Goal: Task Accomplishment & Management: Complete application form

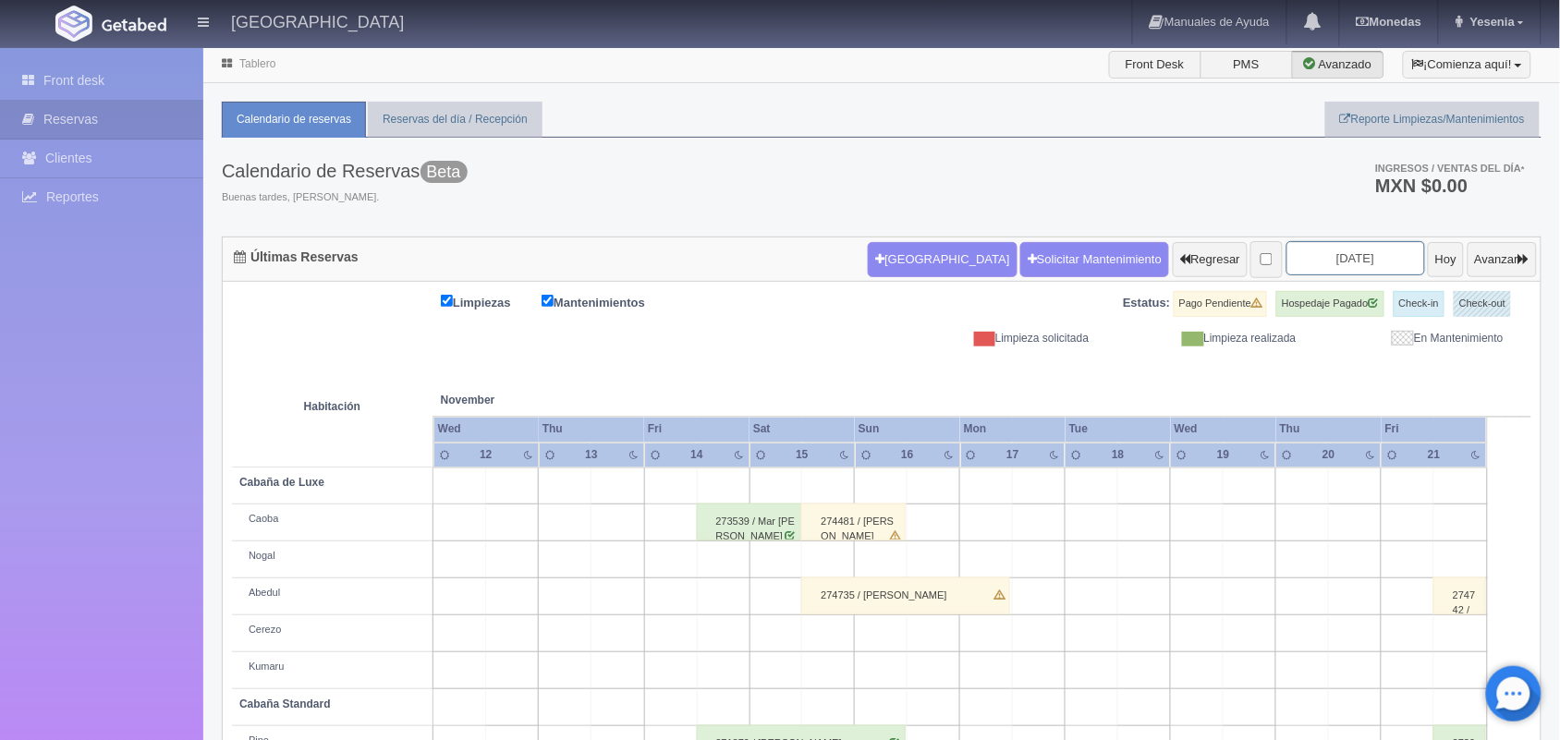
click at [1355, 275] on body "[GEOGRAPHIC_DATA] Manuales de Ayuda Actualizaciones recientes [GEOGRAPHIC_DATA]…" at bounding box center [780, 497] width 1560 height 902
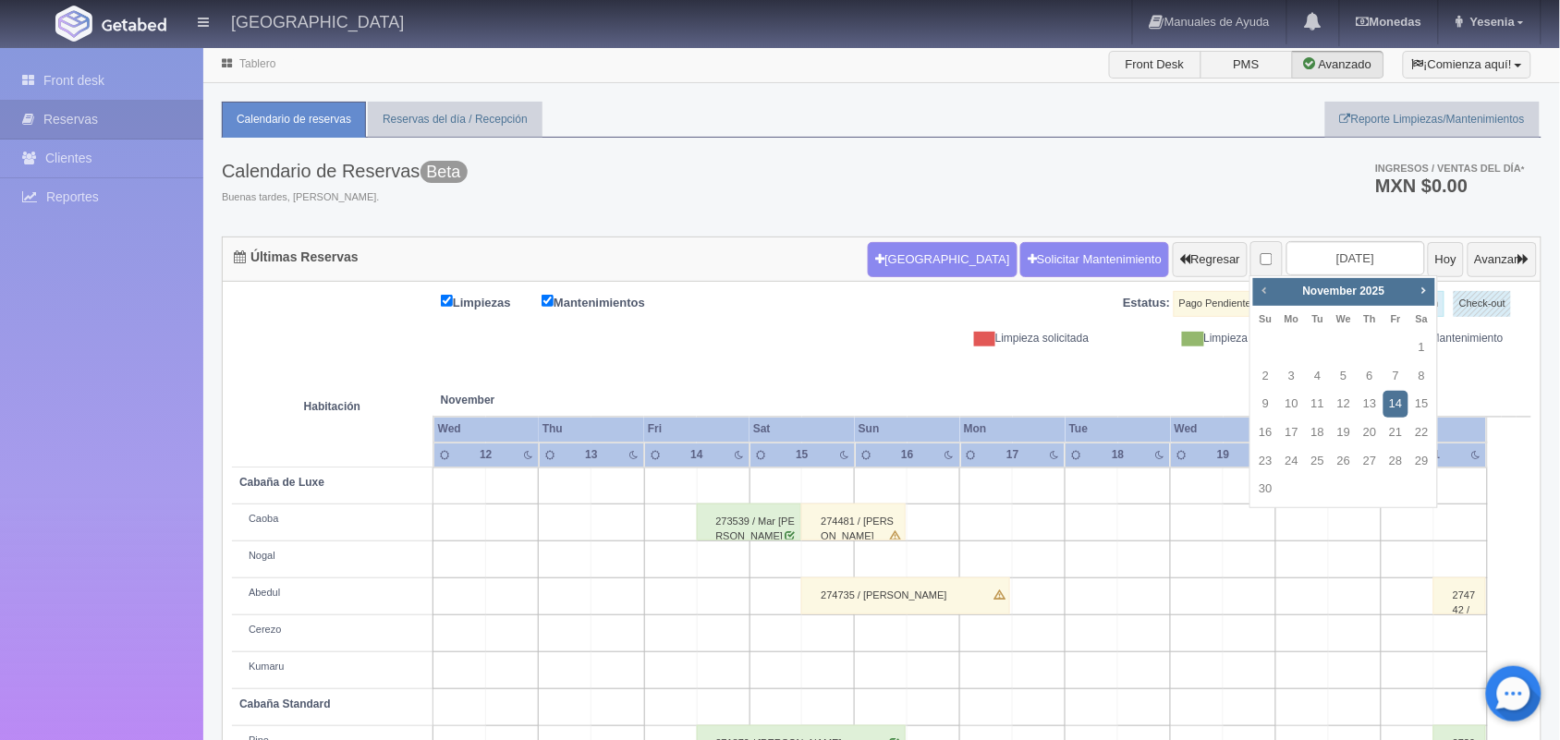
click at [1264, 291] on span "Prev" at bounding box center [1264, 290] width 15 height 15
click at [1267, 402] on link "12" at bounding box center [1266, 404] width 24 height 27
type input "[DATE]"
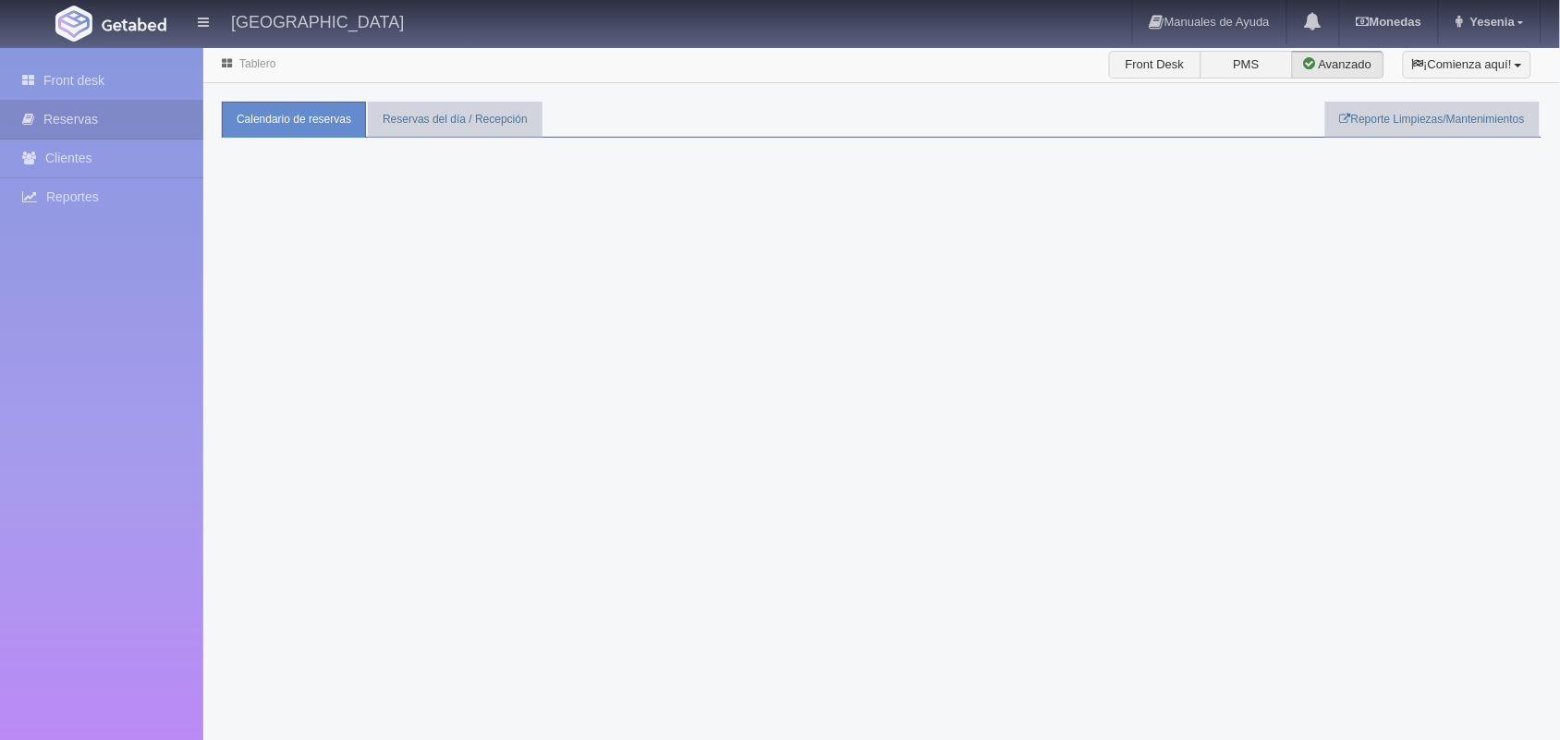
drag, startPoint x: 0, startPoint y: 0, endPoint x: 733, endPoint y: 315, distance: 797.8
click at [733, 315] on div "Tablero Front Desk PMS Avanzado ¡Comienza aquí! Habitaciones y Reservas Limpiez…" at bounding box center [881, 416] width 1357 height 740
click at [375, 39] on div "Hotel Xacallan Manuales de Ayuda Actualizaciones recientes Monedas Tipo de camb…" at bounding box center [780, 23] width 1560 height 46
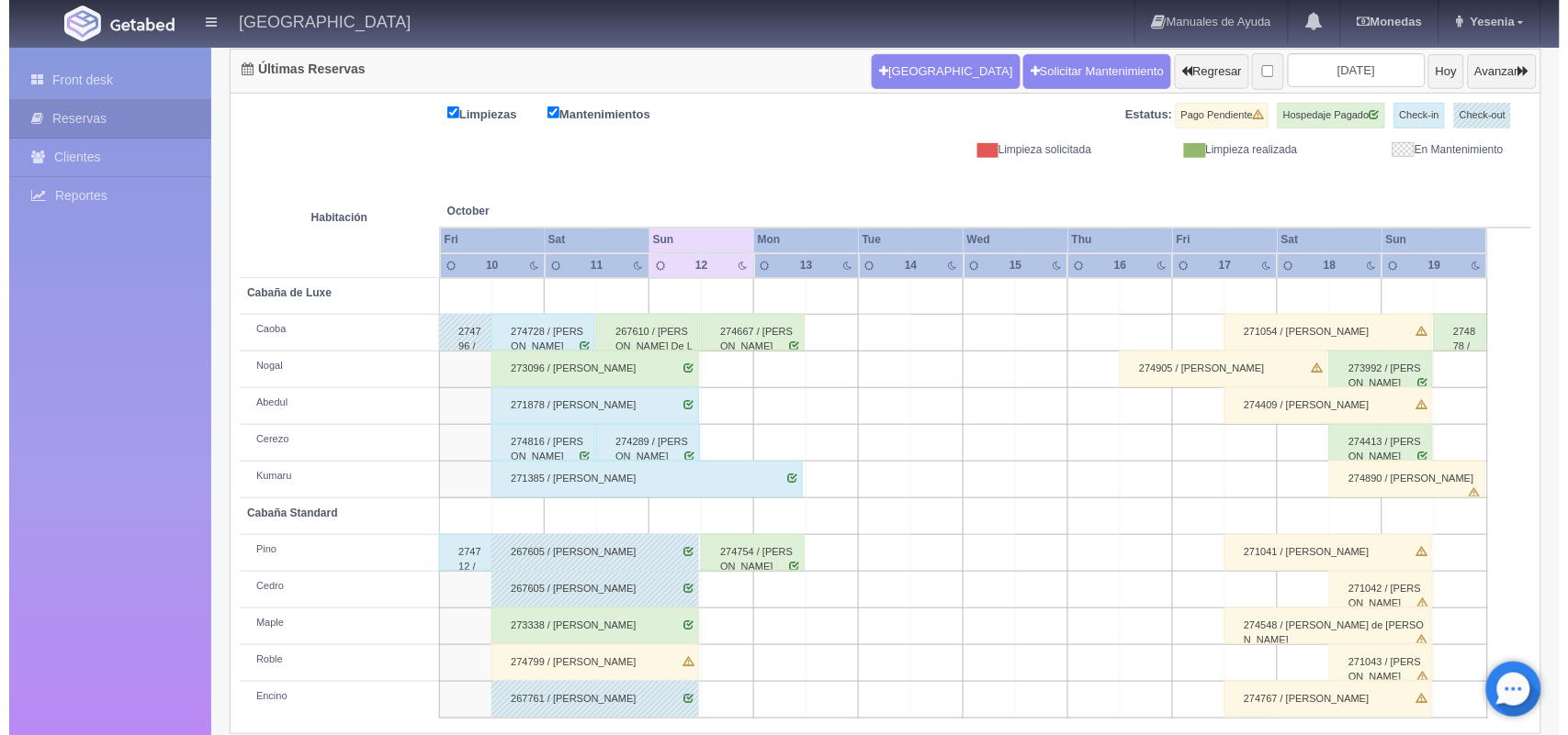
scroll to position [209, 0]
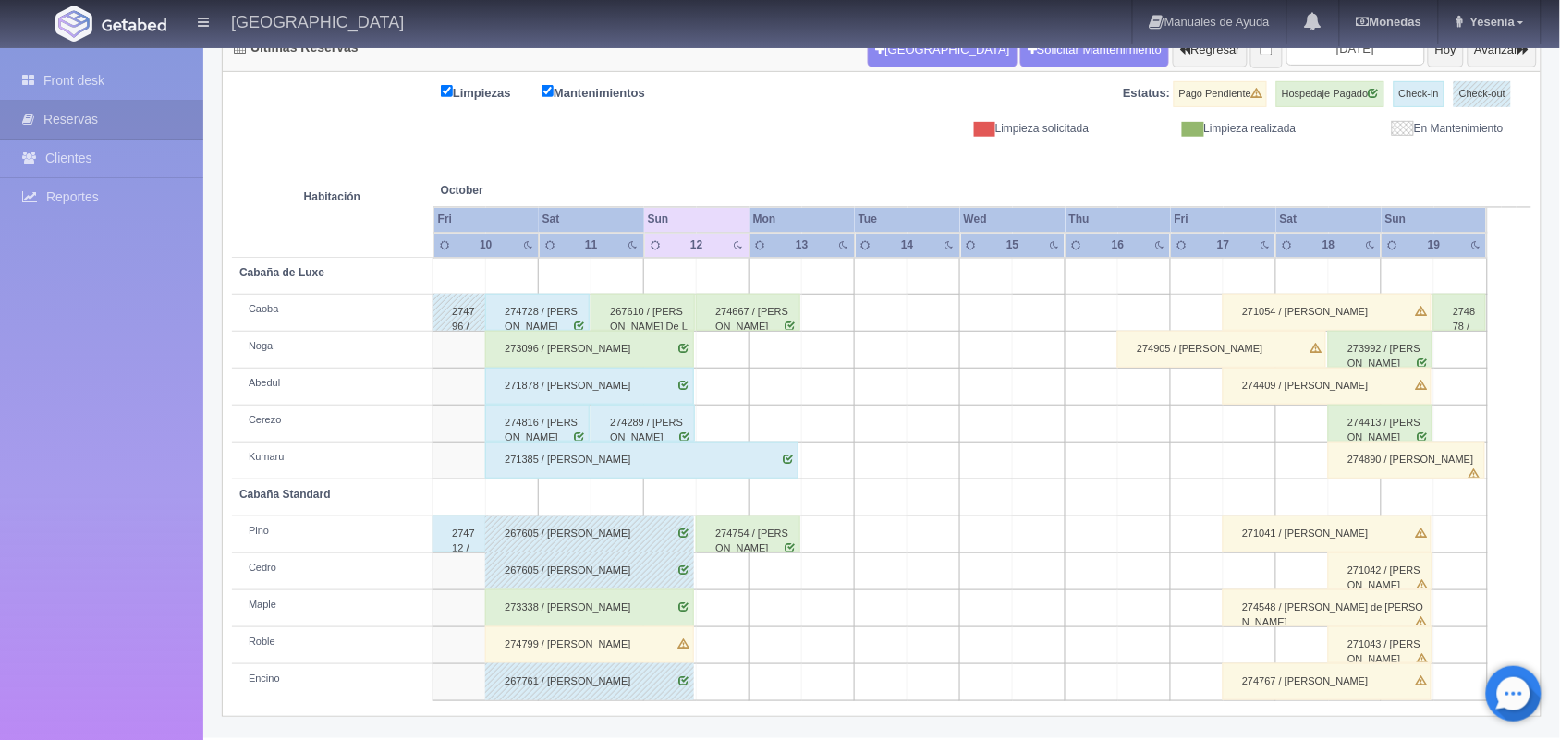
click at [736, 571] on td at bounding box center [723, 572] width 53 height 37
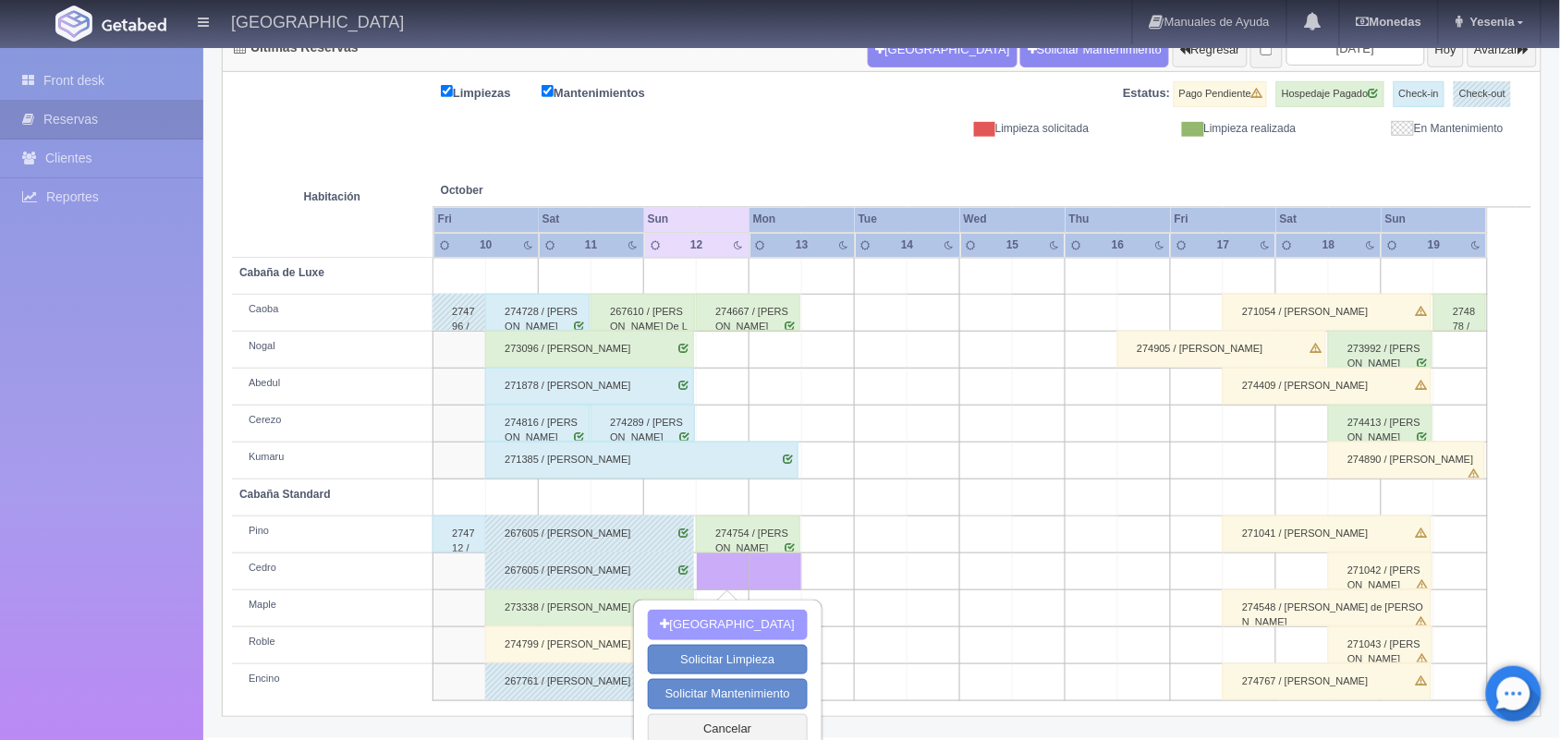
click at [733, 621] on button "[GEOGRAPHIC_DATA]" at bounding box center [728, 625] width 160 height 31
type input "[DATE]"
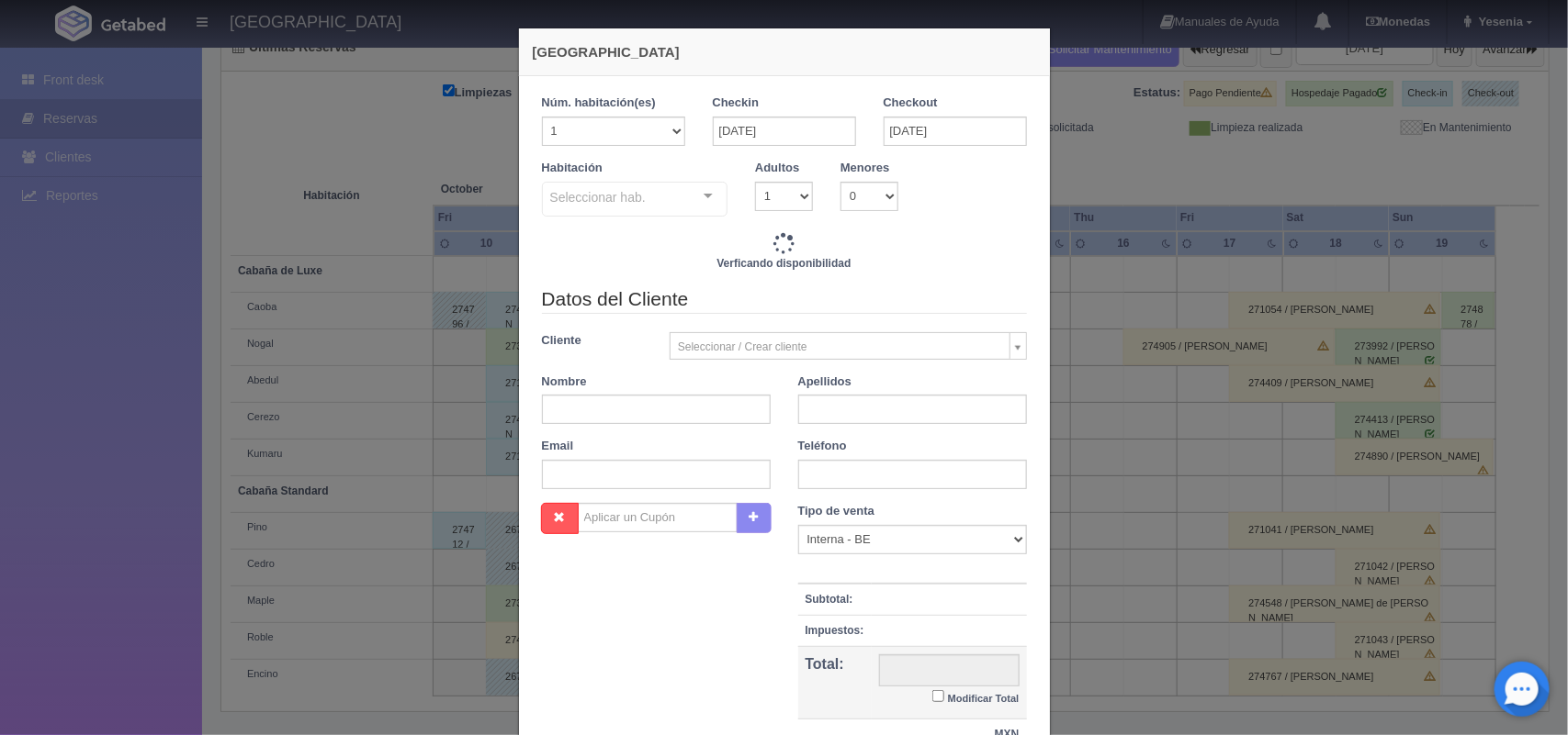
checkbox input "false"
type input "1600.00"
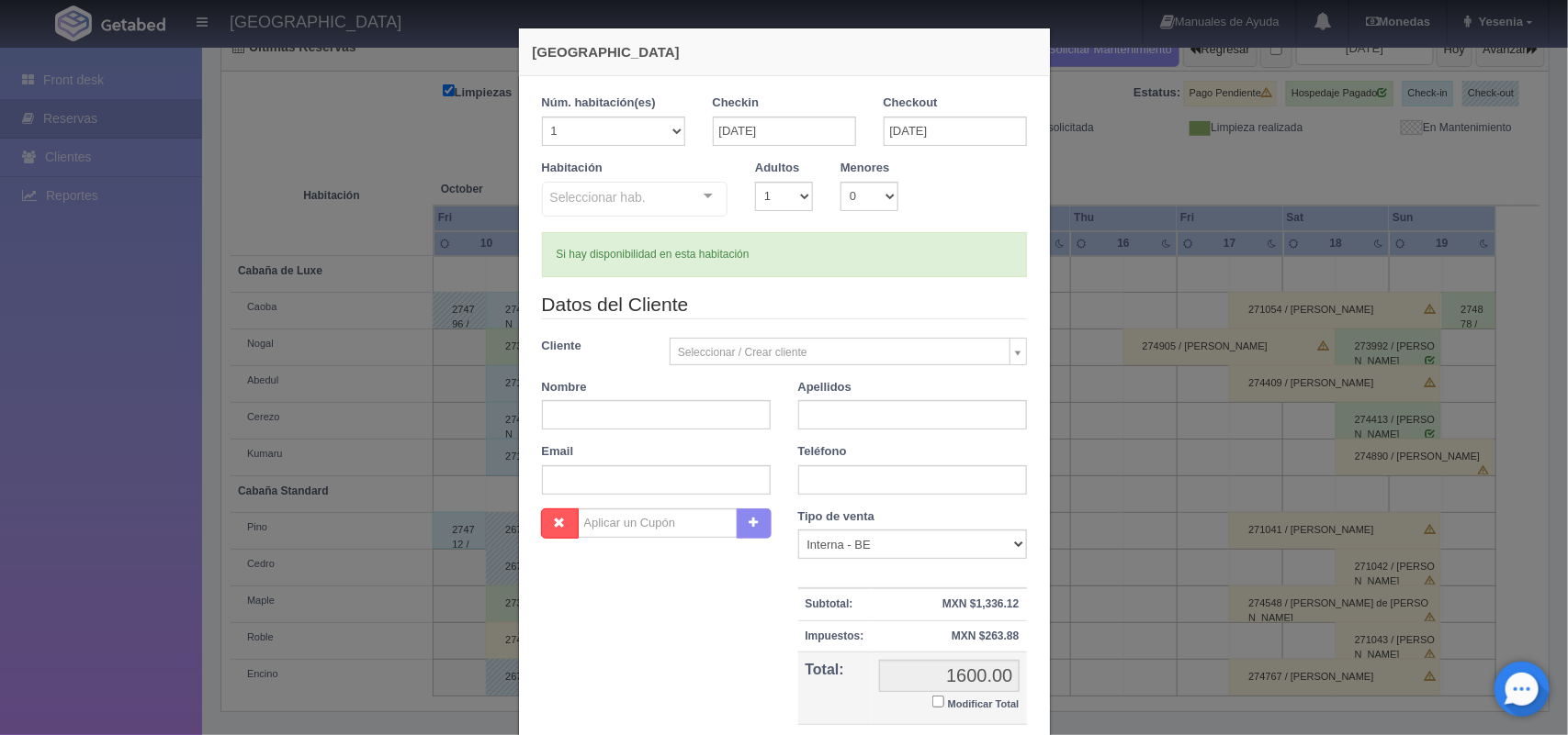
checkbox input "false"
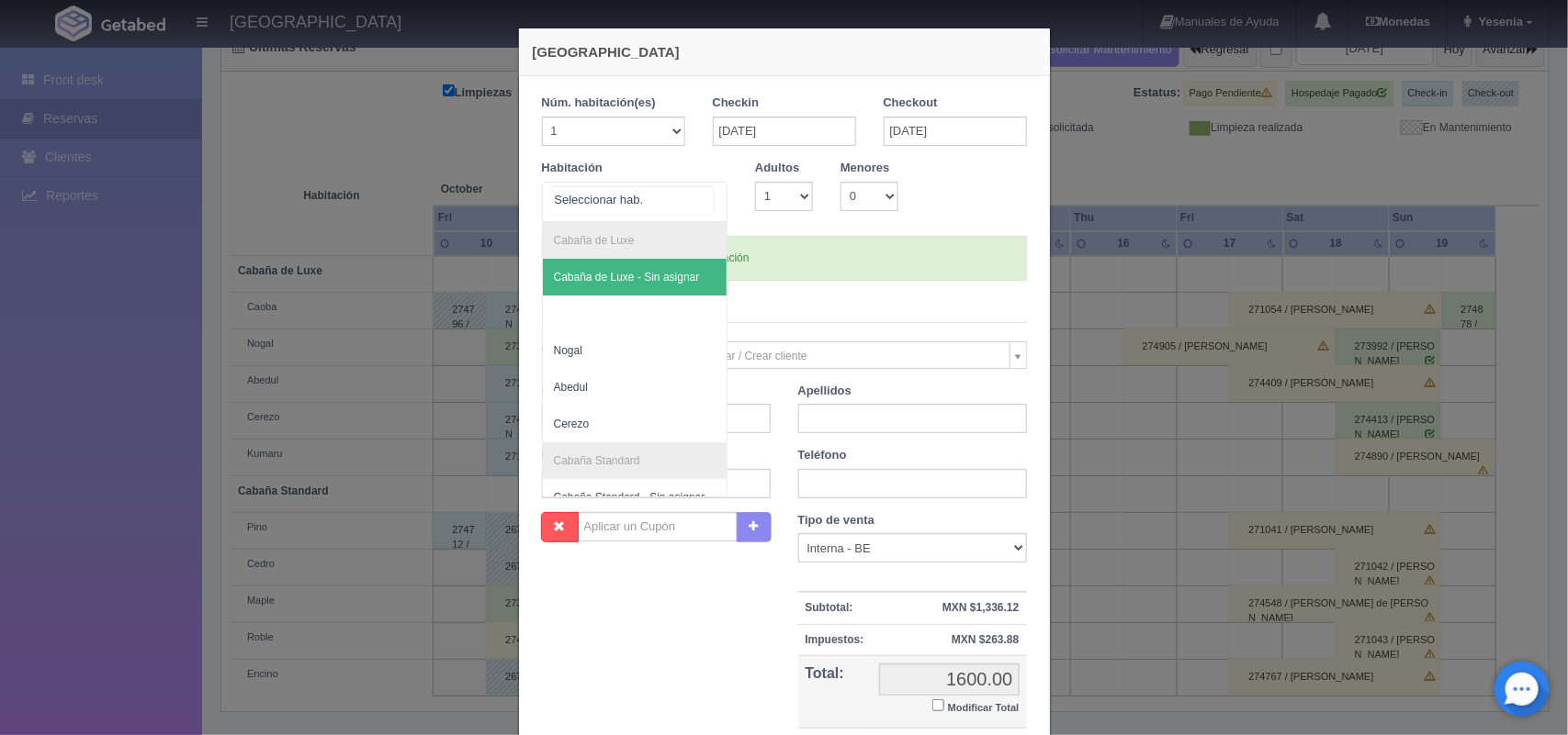
click at [700, 195] on div at bounding box center [707, 197] width 37 height 28
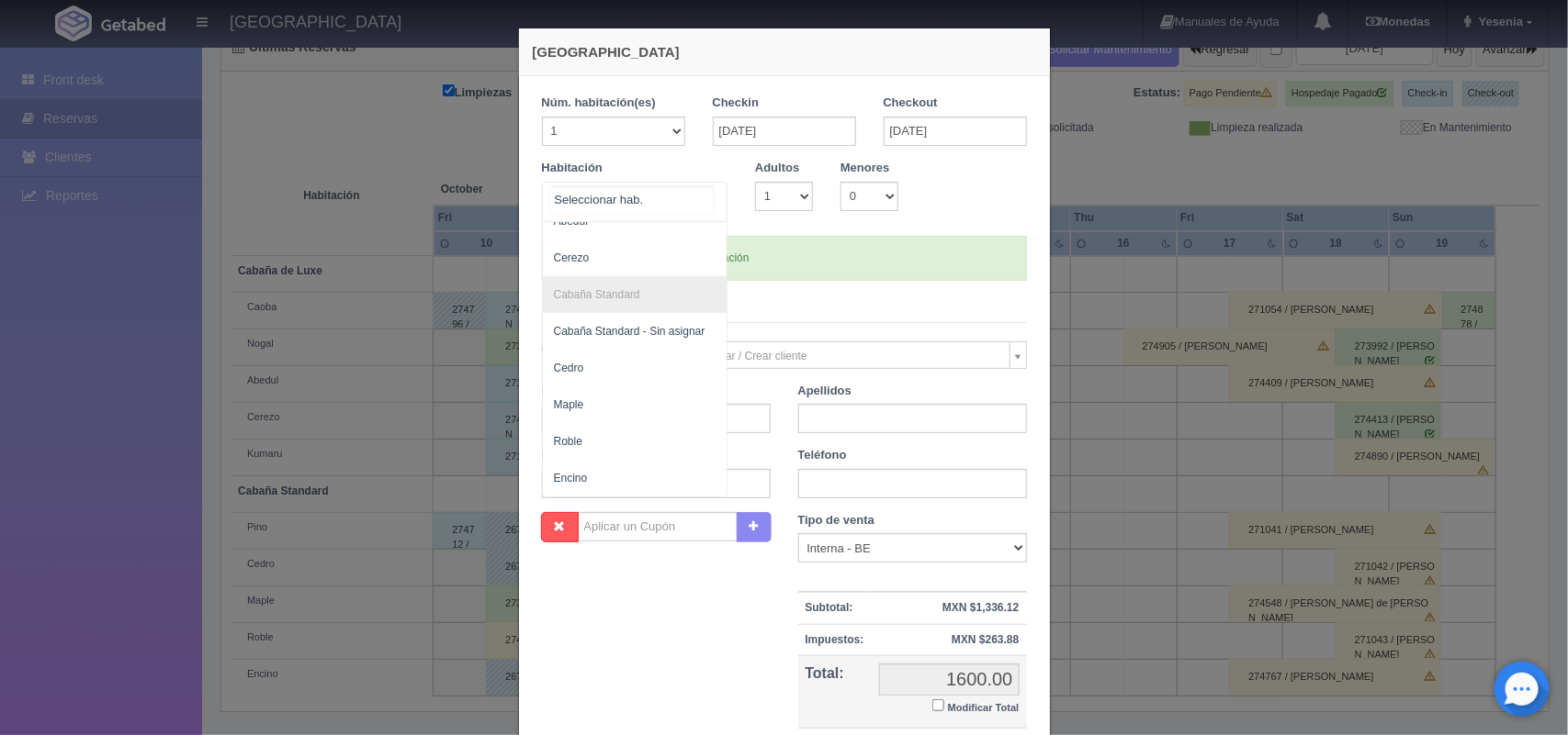
scroll to position [184, 0]
click at [586, 350] on span "Cedro" at bounding box center [635, 368] width 185 height 37
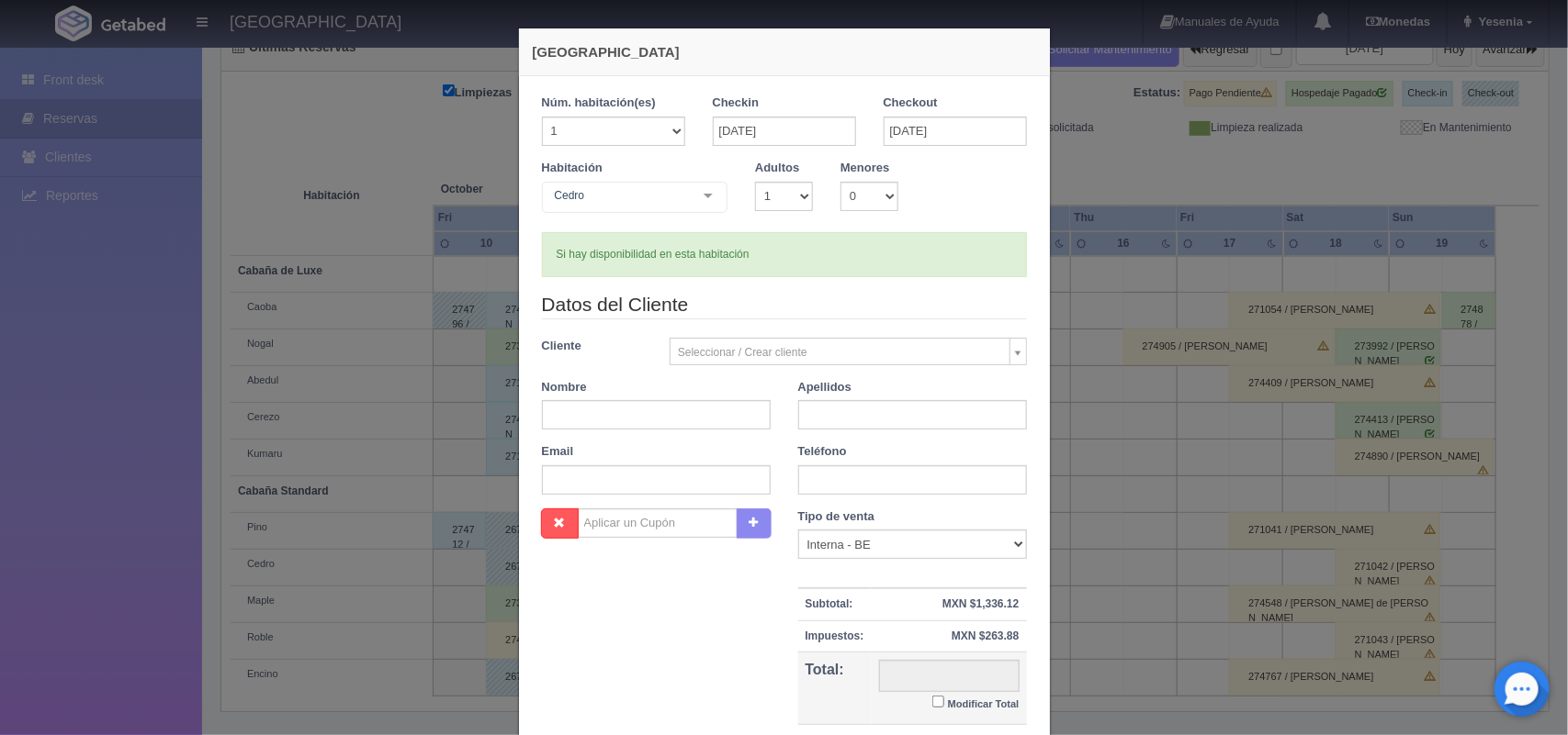
checkbox input "false"
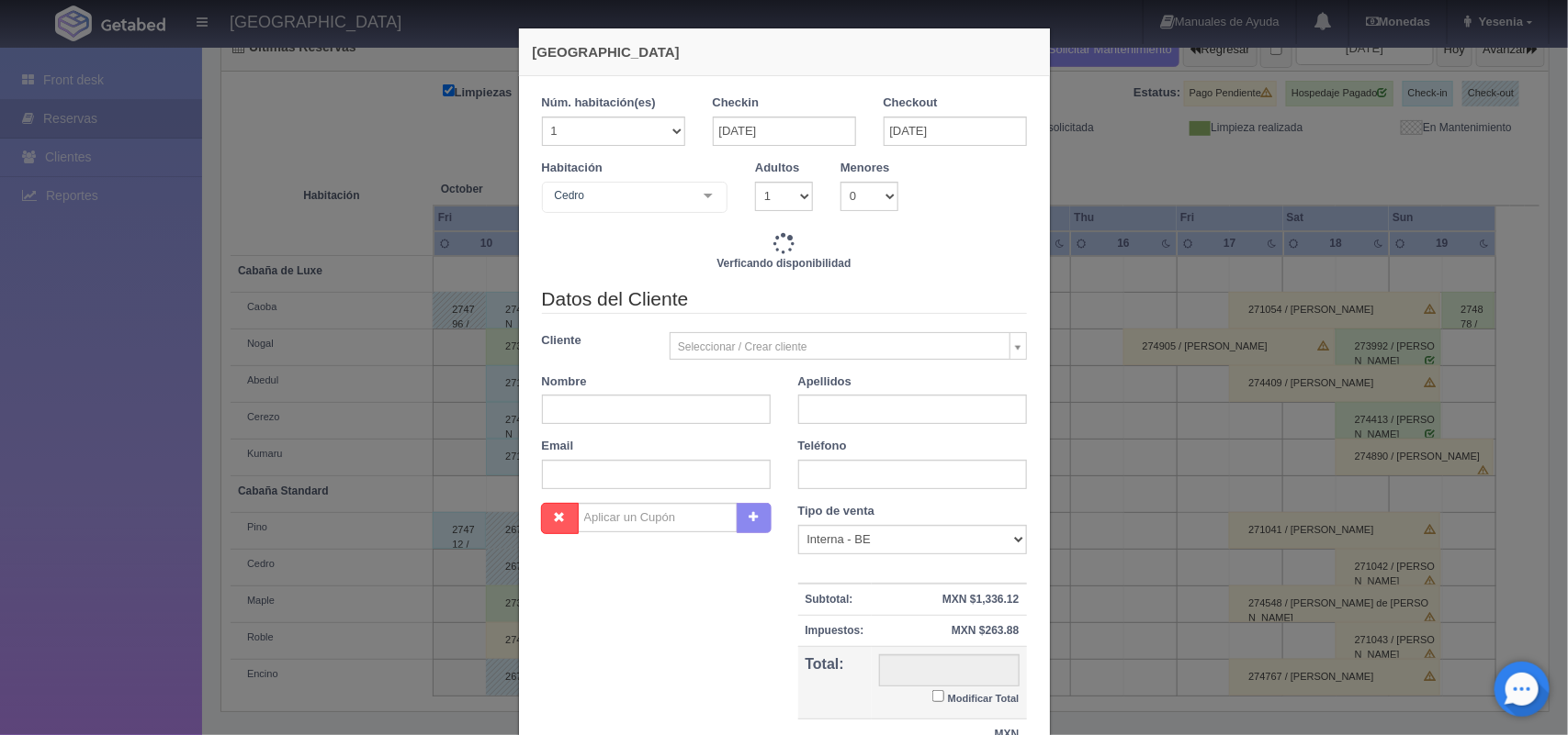
type input "1600.00"
checkbox input "false"
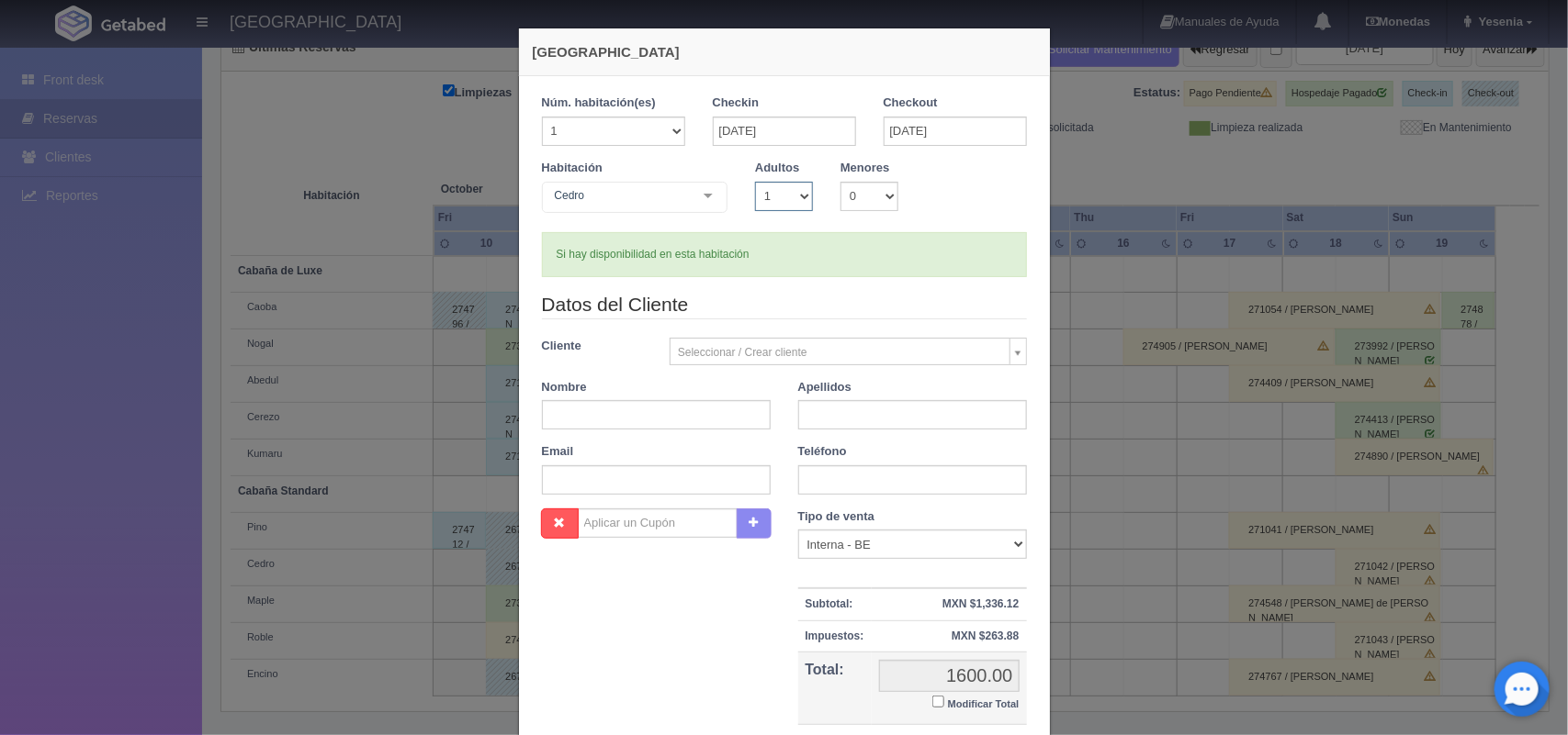
click at [795, 195] on select "1 2 3 4 5 6 7 8 9 10" at bounding box center [784, 197] width 58 height 30
select select "2"
click at [755, 182] on select "1 2 3 4 5 6 7 8 9 10" at bounding box center [784, 197] width 58 height 30
checkbox input "false"
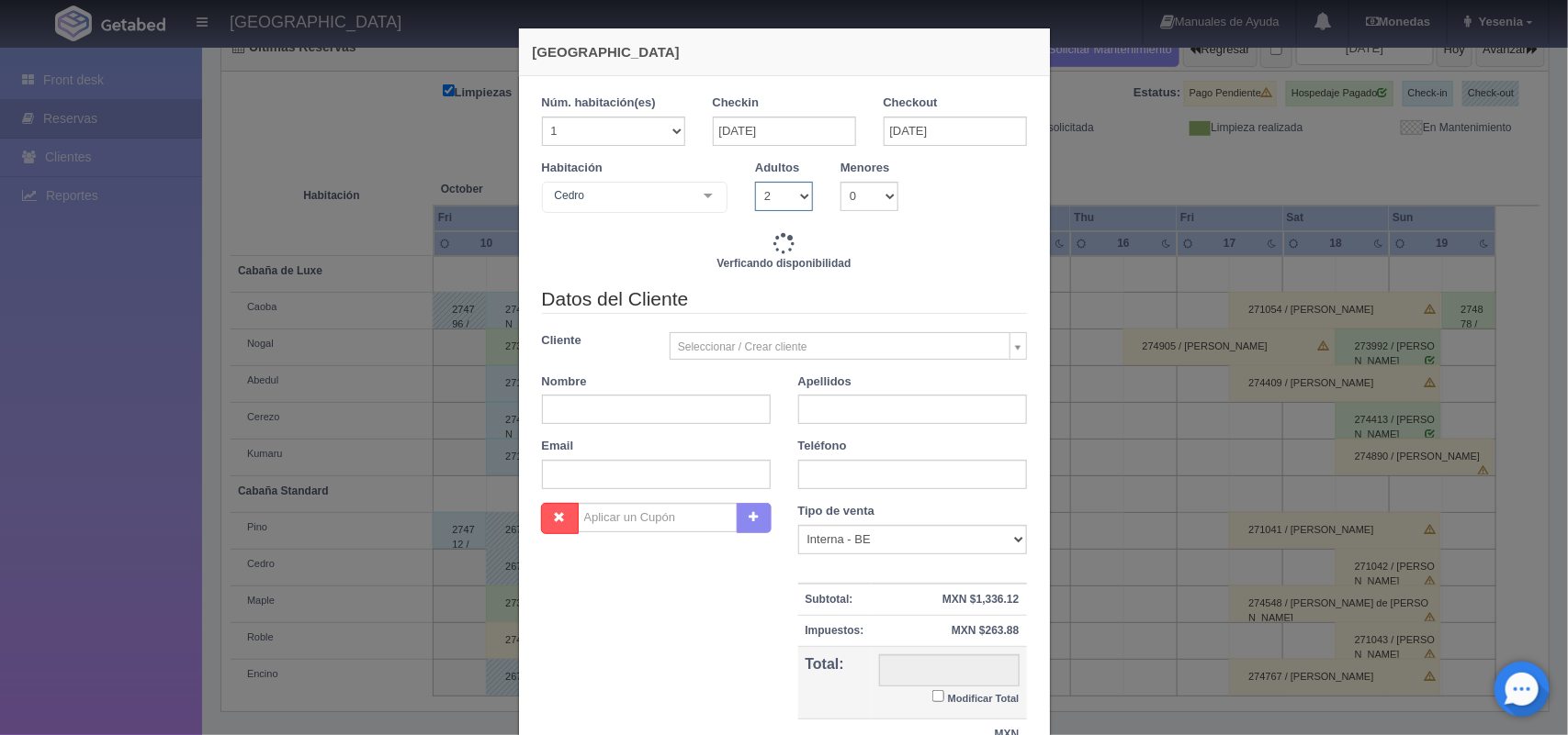
type input "1600.00"
checkbox input "false"
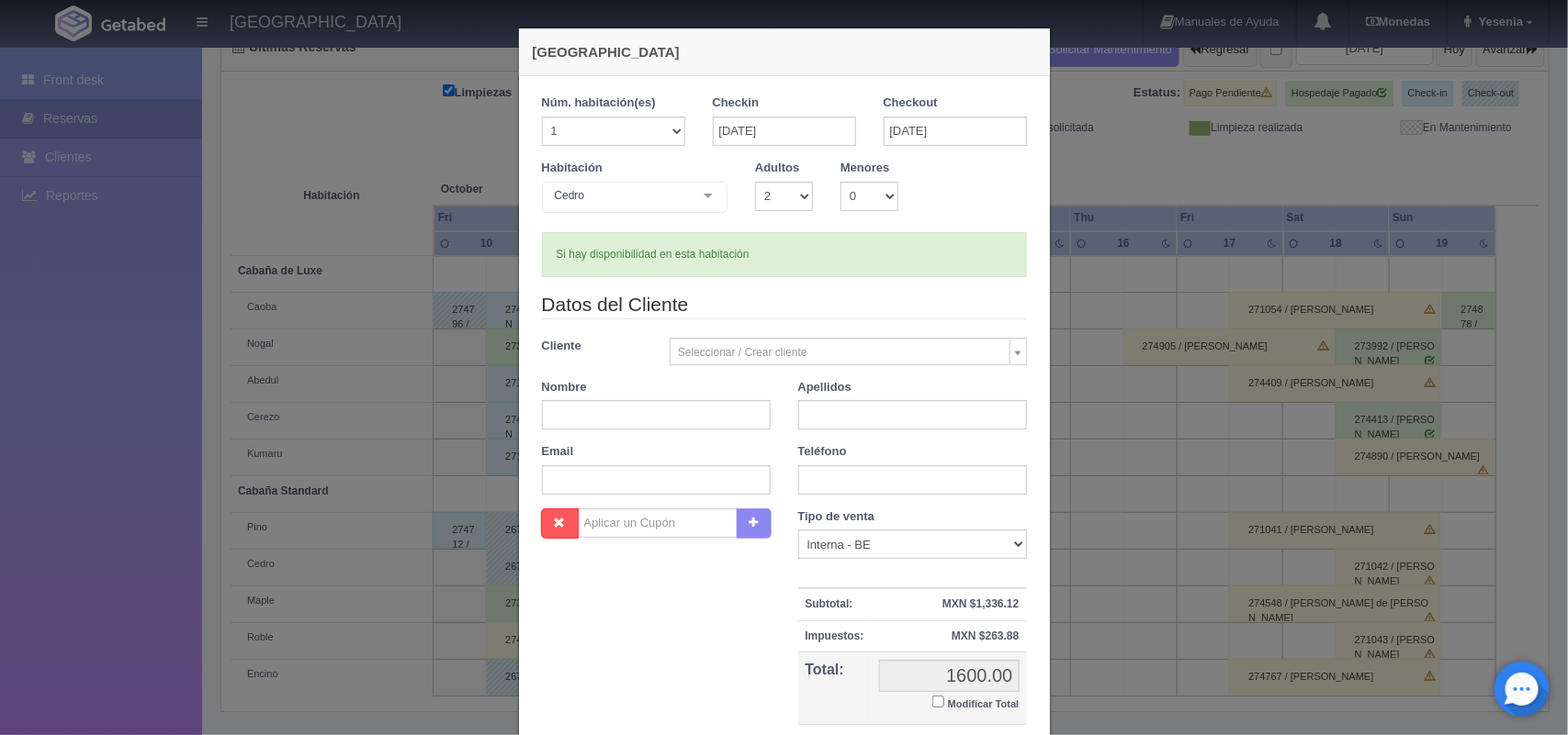
click at [772, 343] on body "Hotel Xacallan Manuales de Ayuda Actualizaciones recientes Monedas Tipo de camb…" at bounding box center [784, 293] width 1568 height 913
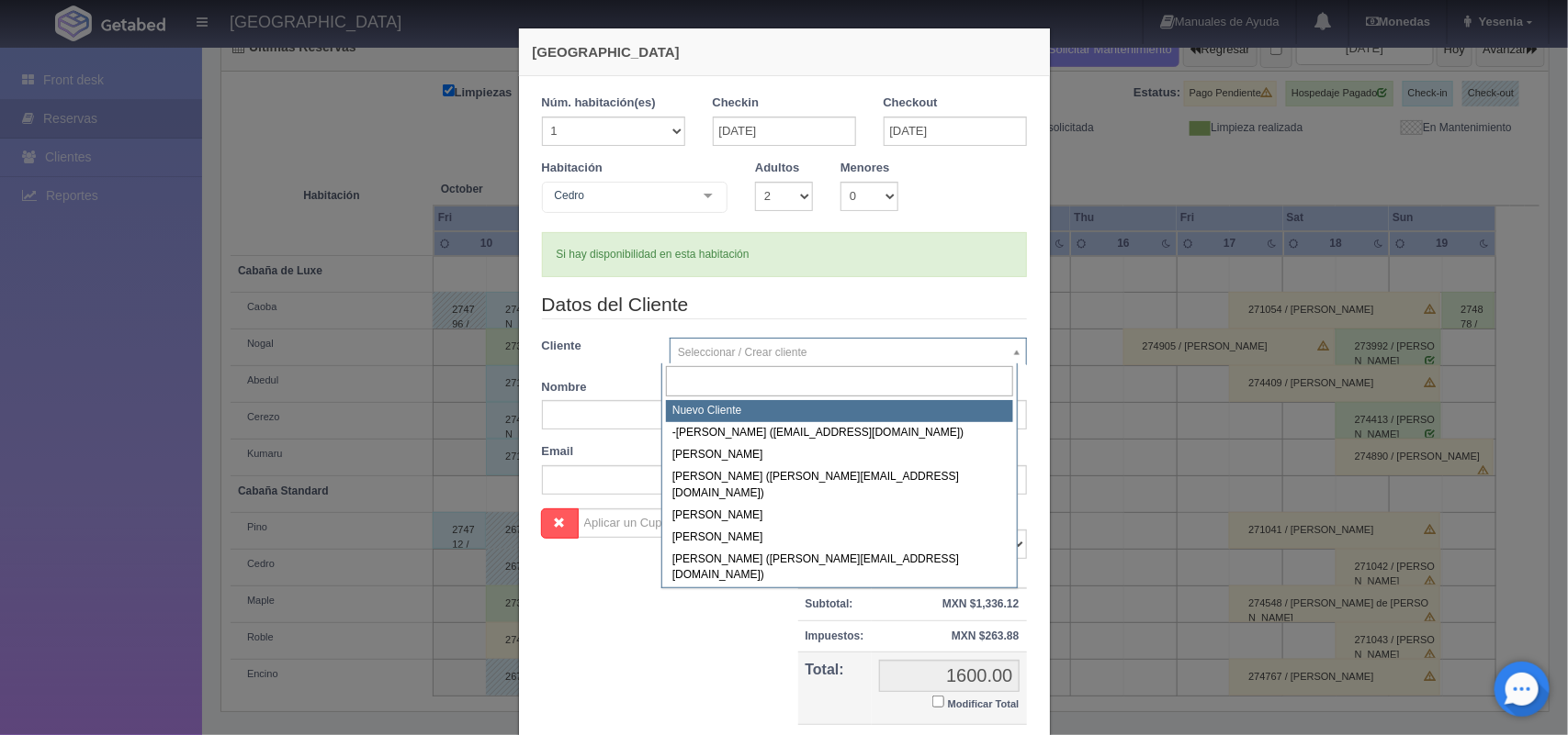
click at [566, 428] on body "Hotel Xacallan Manuales de Ayuda Actualizaciones recientes Monedas Tipo de camb…" at bounding box center [784, 293] width 1568 height 913
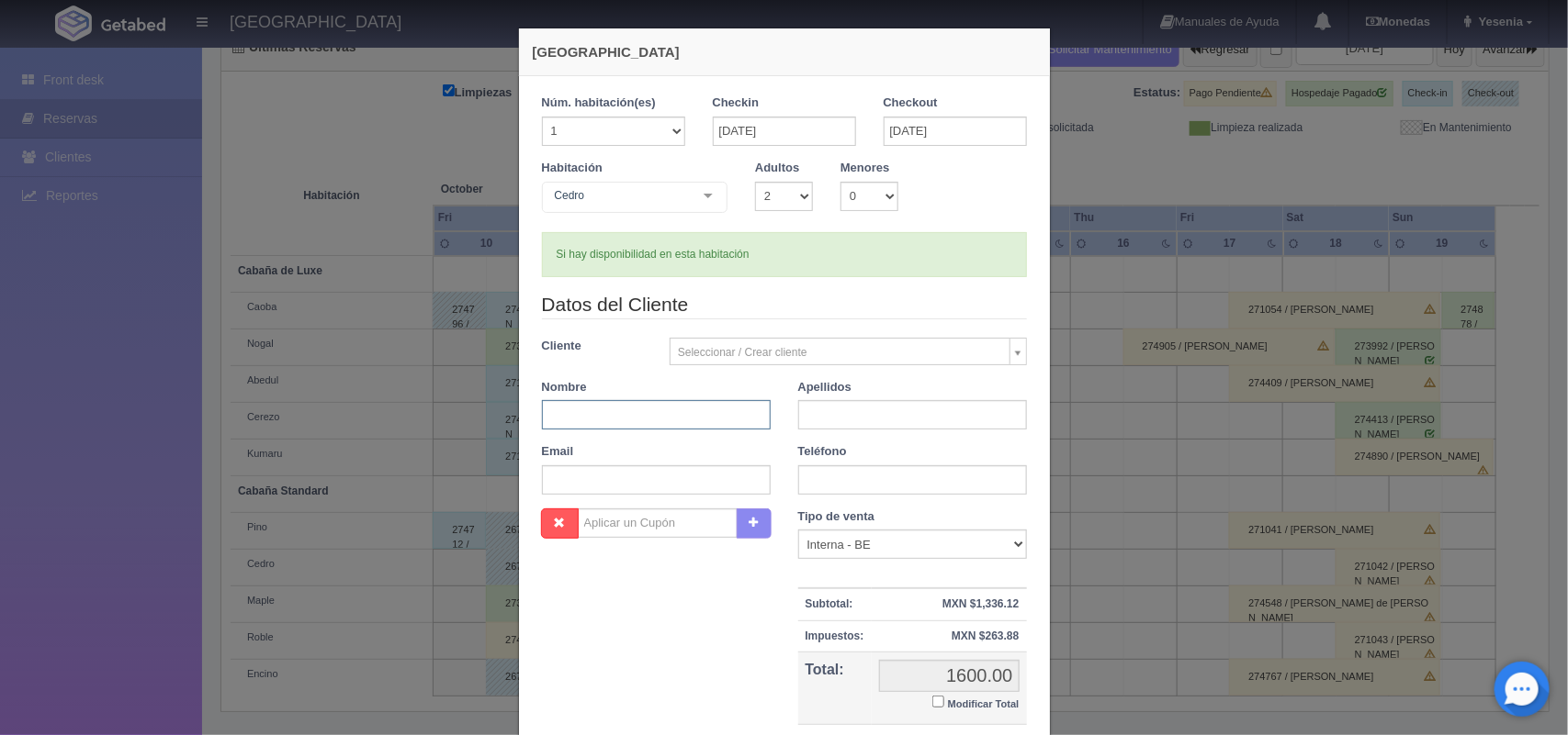
click at [569, 425] on input "text" at bounding box center [656, 415] width 229 height 30
type input "Daniel"
click at [828, 415] on input "text" at bounding box center [912, 415] width 229 height 30
type input "Rendon"
click at [784, 487] on div "Teléfono" at bounding box center [912, 469] width 256 height 52
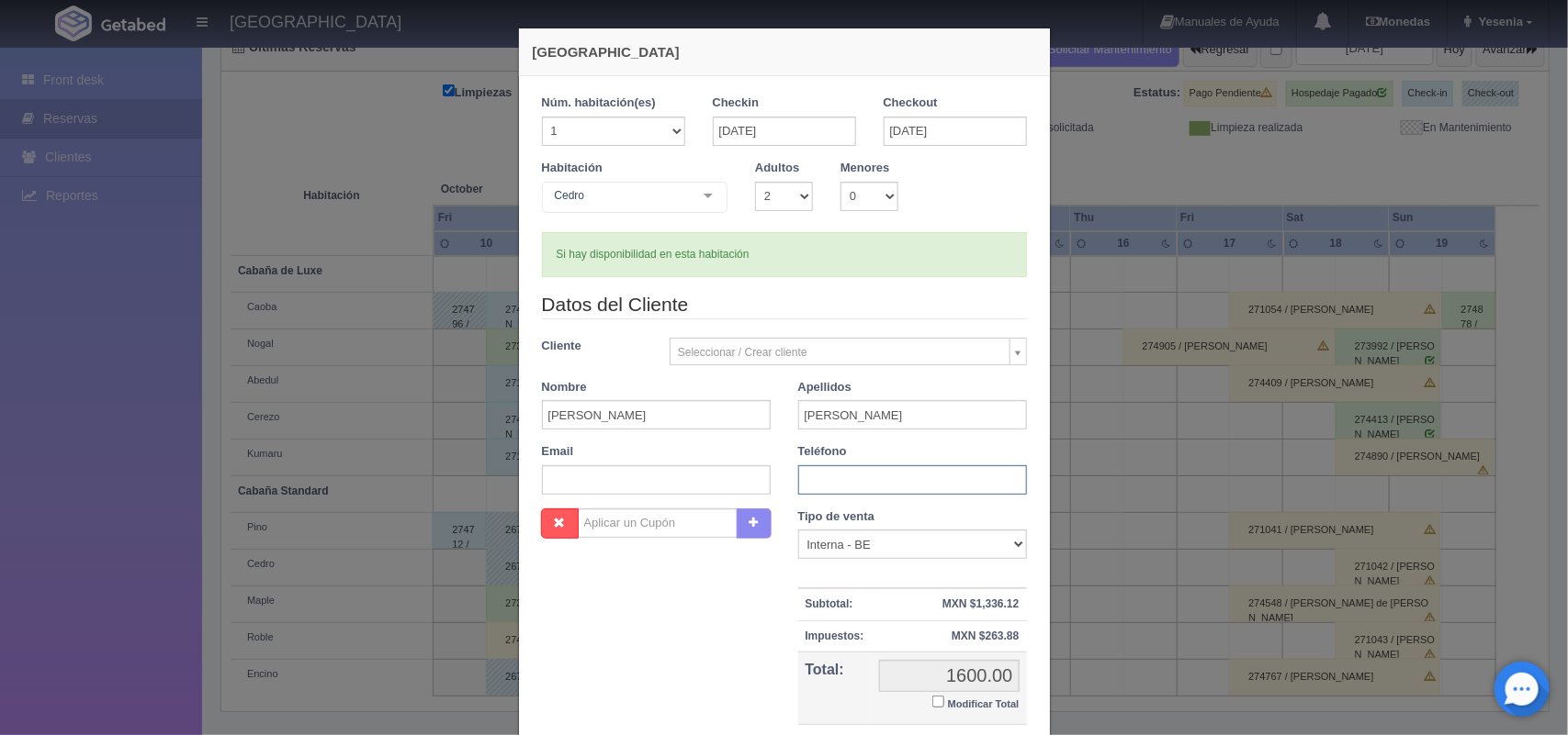
click at [804, 484] on input "text" at bounding box center [912, 481] width 229 height 30
type input "5533661221"
click at [978, 551] on select "Correo Electronico Interna - BE Llamada OTA Externa Otro WALK IN" at bounding box center [912, 544] width 229 height 30
click at [696, 616] on div "Nombre Cupón : Descuentos : Tipo de venta Correo Electronico Interna - BE Llama…" at bounding box center [784, 642] width 513 height 267
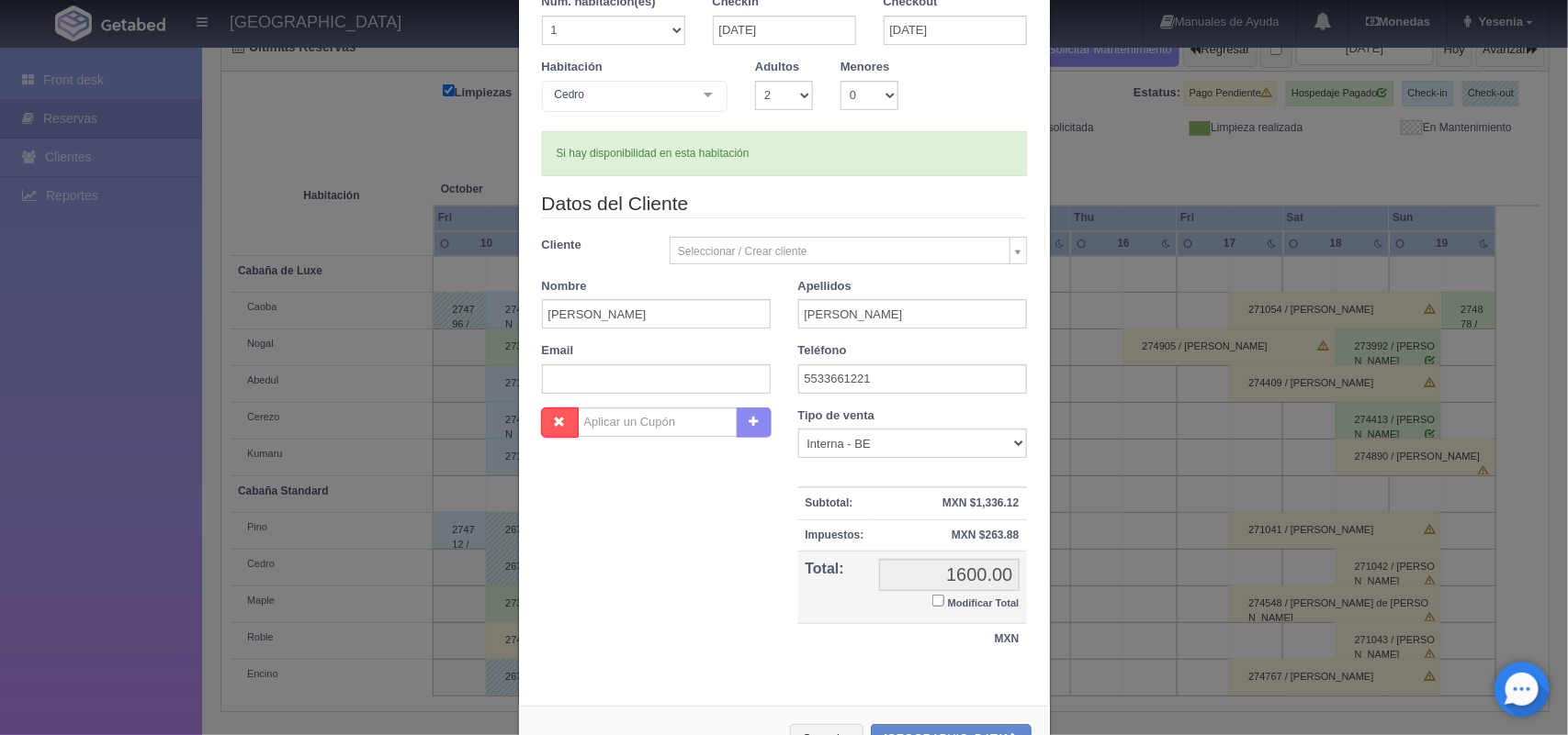
scroll to position [168, 0]
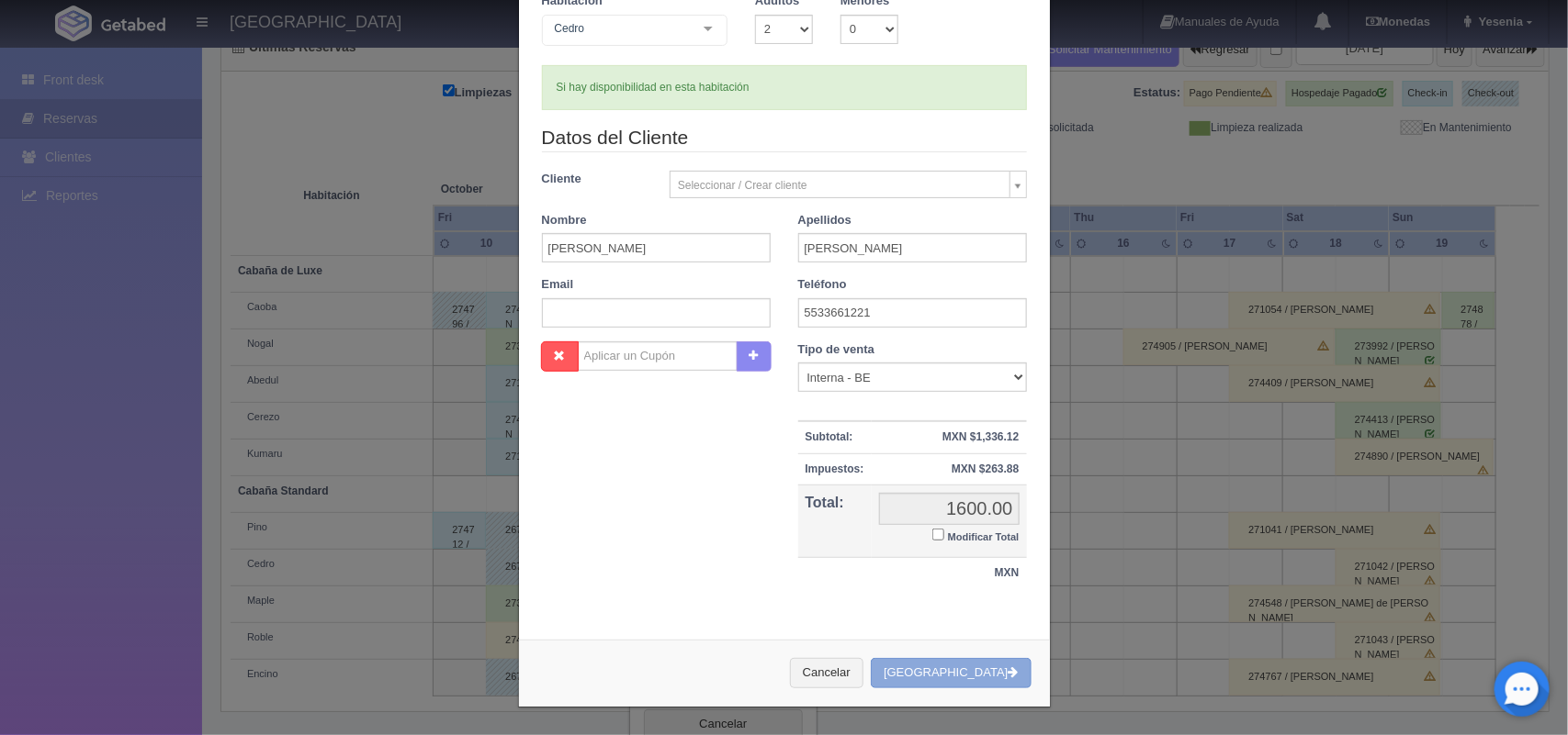
click at [995, 662] on button "[GEOGRAPHIC_DATA]" at bounding box center [950, 673] width 160 height 31
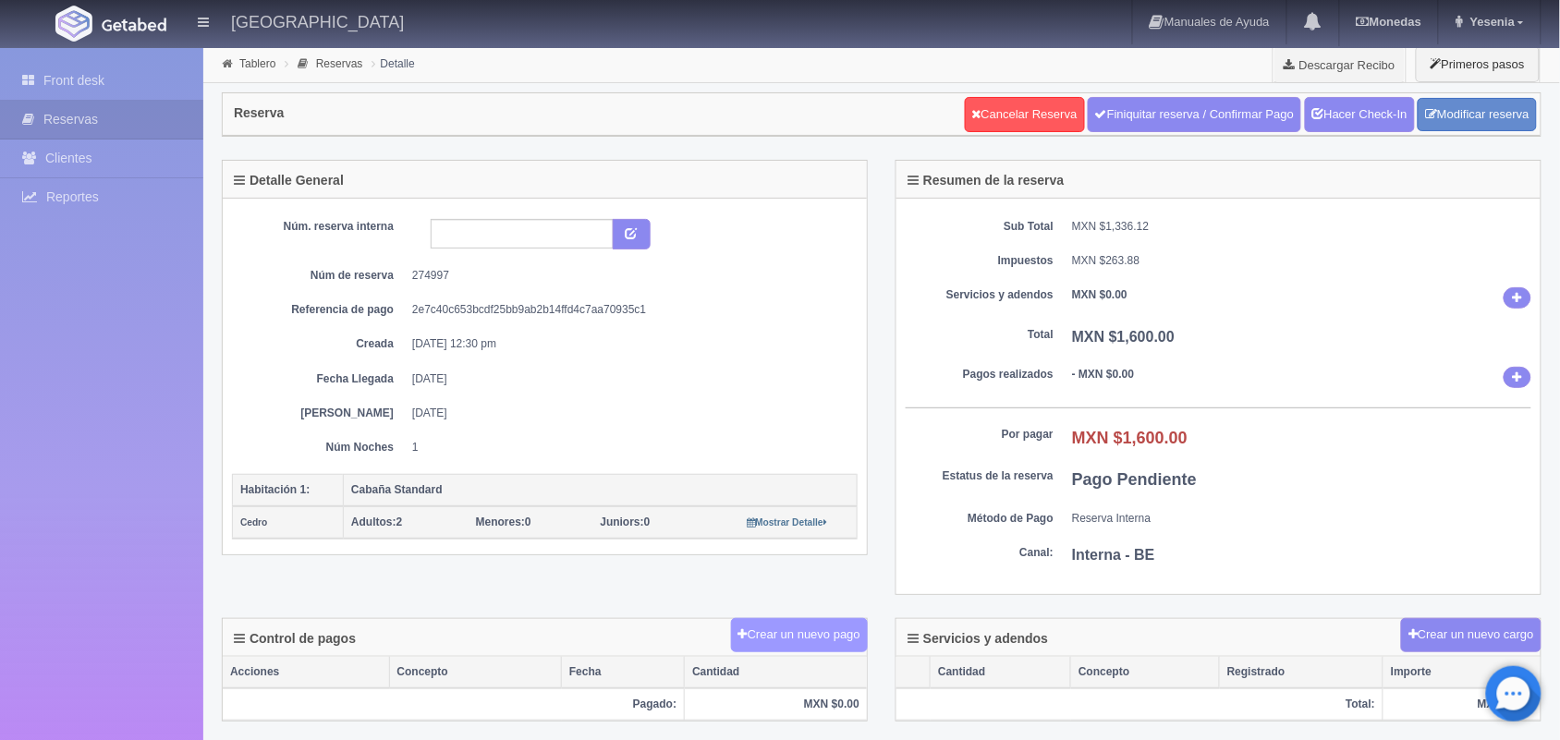
click at [744, 638] on button "Crear un nuevo pago" at bounding box center [799, 635] width 137 height 34
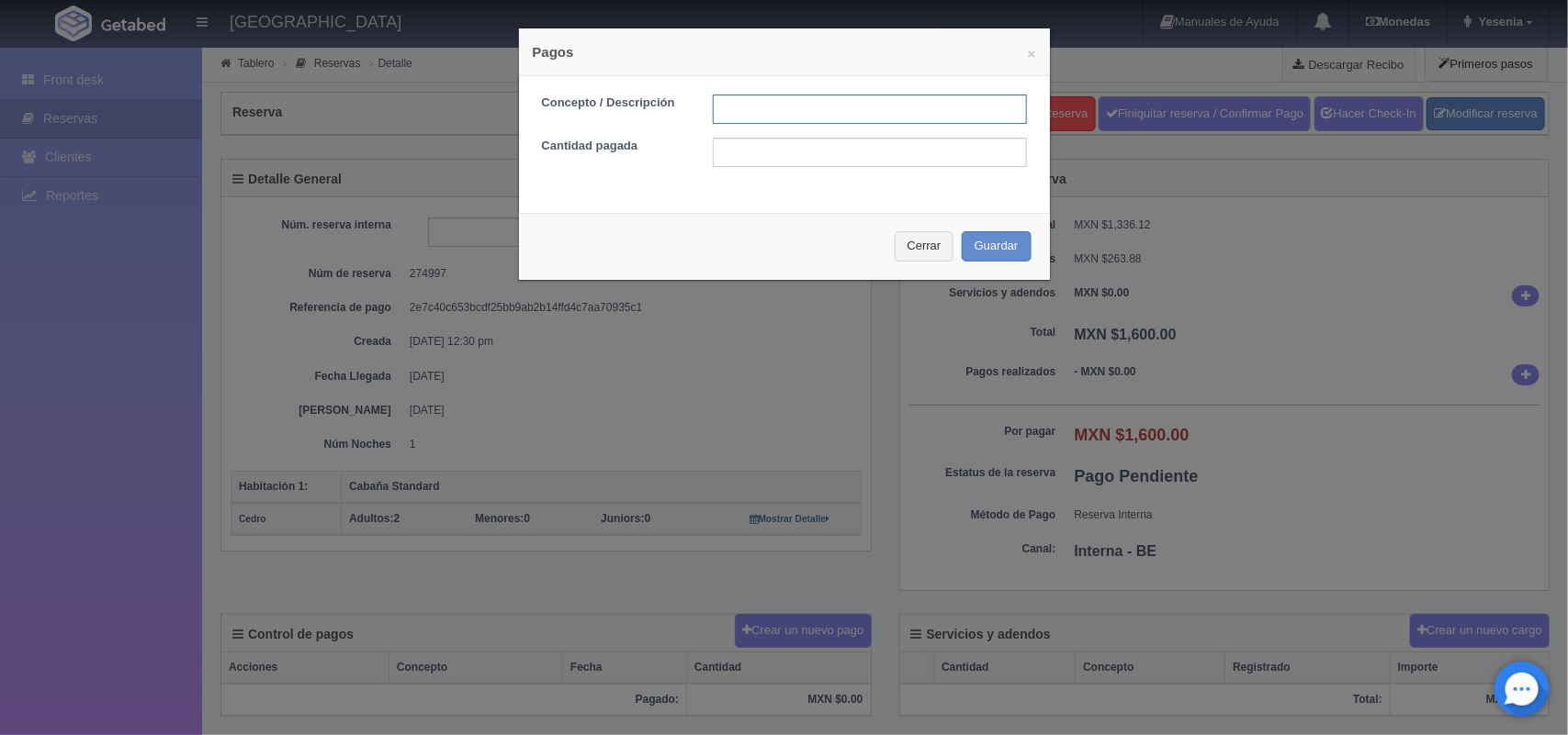
click at [755, 113] on input "text" at bounding box center [869, 109] width 314 height 30
type input "Pago efectivo"
click at [855, 152] on input "text" at bounding box center [869, 153] width 314 height 30
type input "1600"
click at [1013, 254] on button "Guardar" at bounding box center [997, 246] width 70 height 31
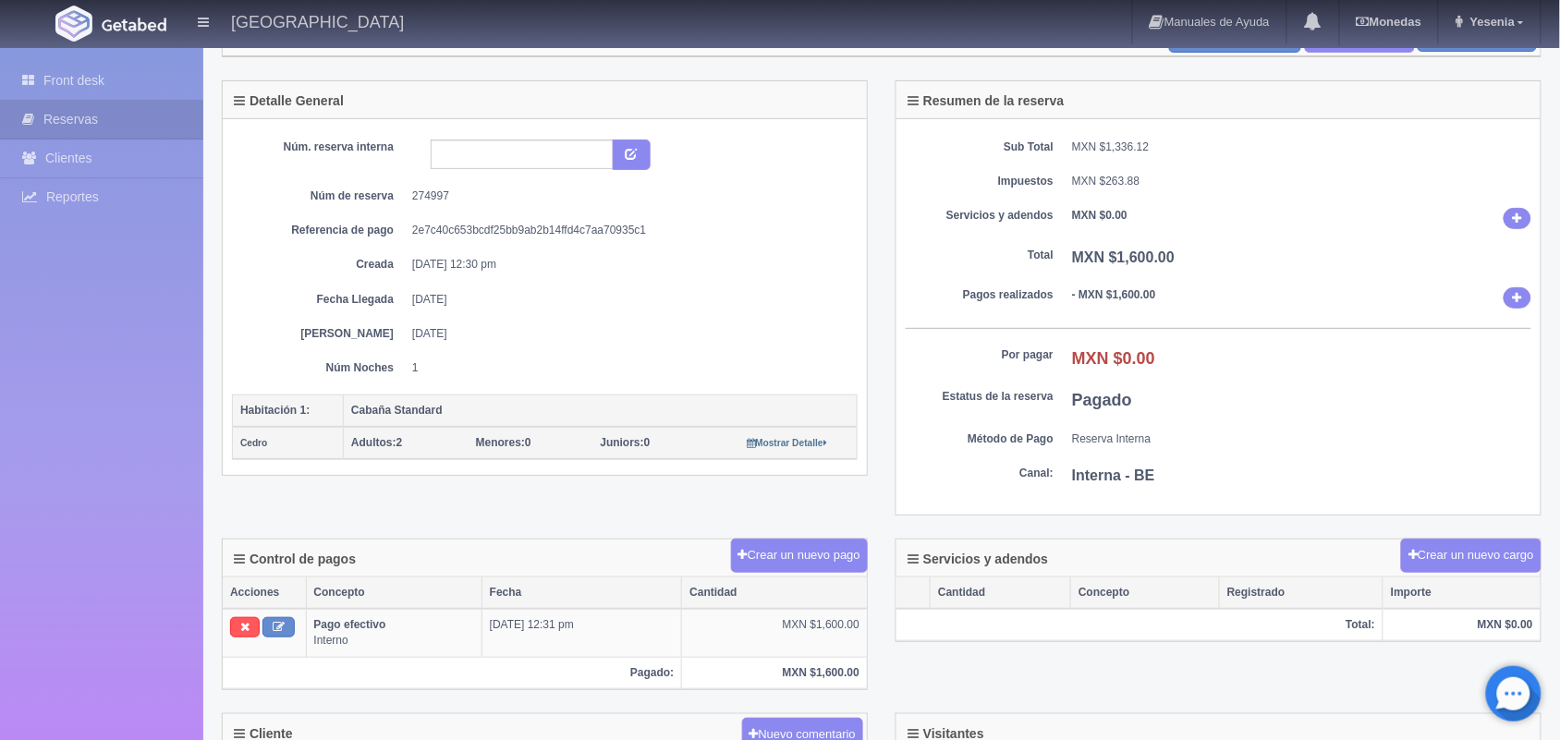
scroll to position [75, 0]
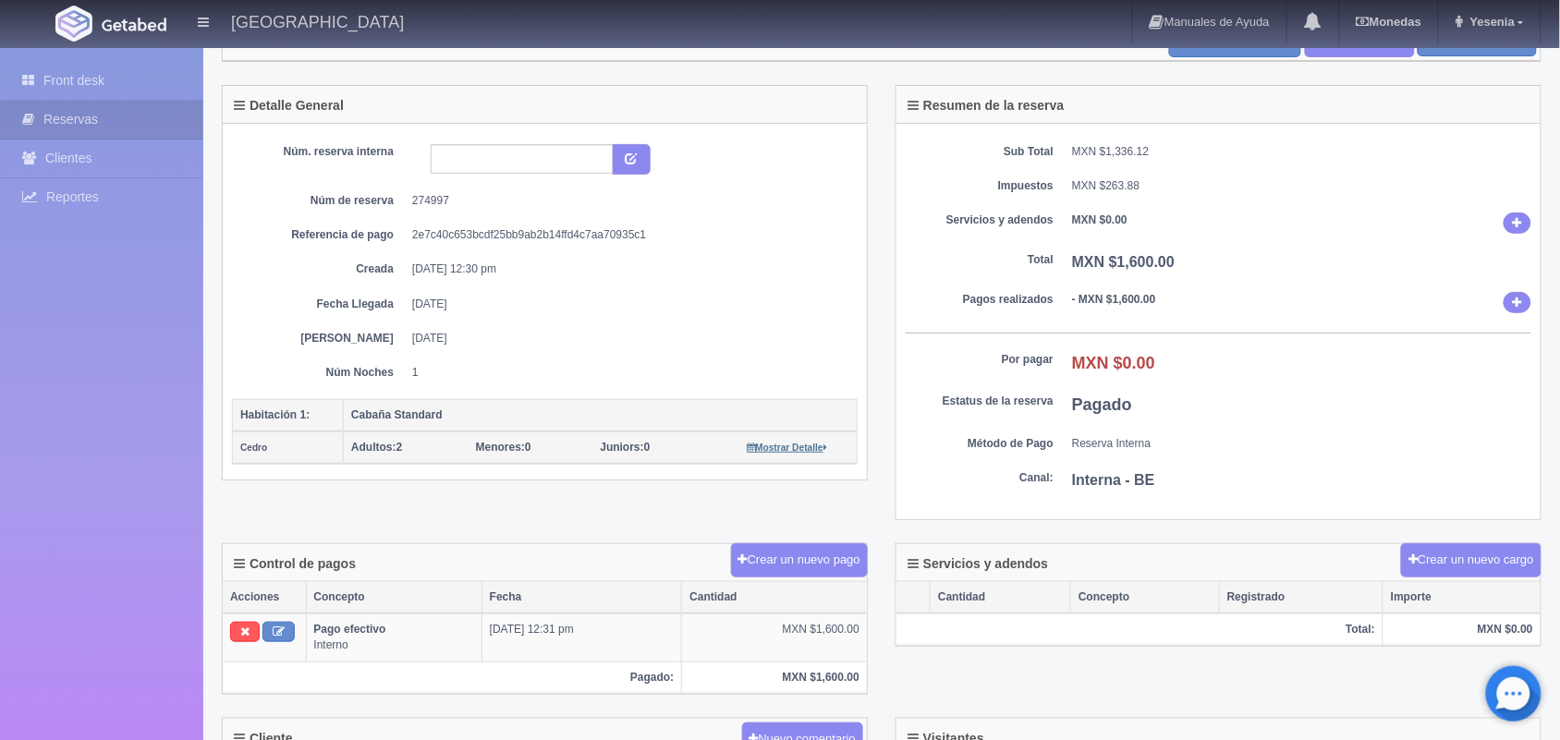
click at [797, 445] on link "Mostrar Detalle" at bounding box center [787, 447] width 80 height 13
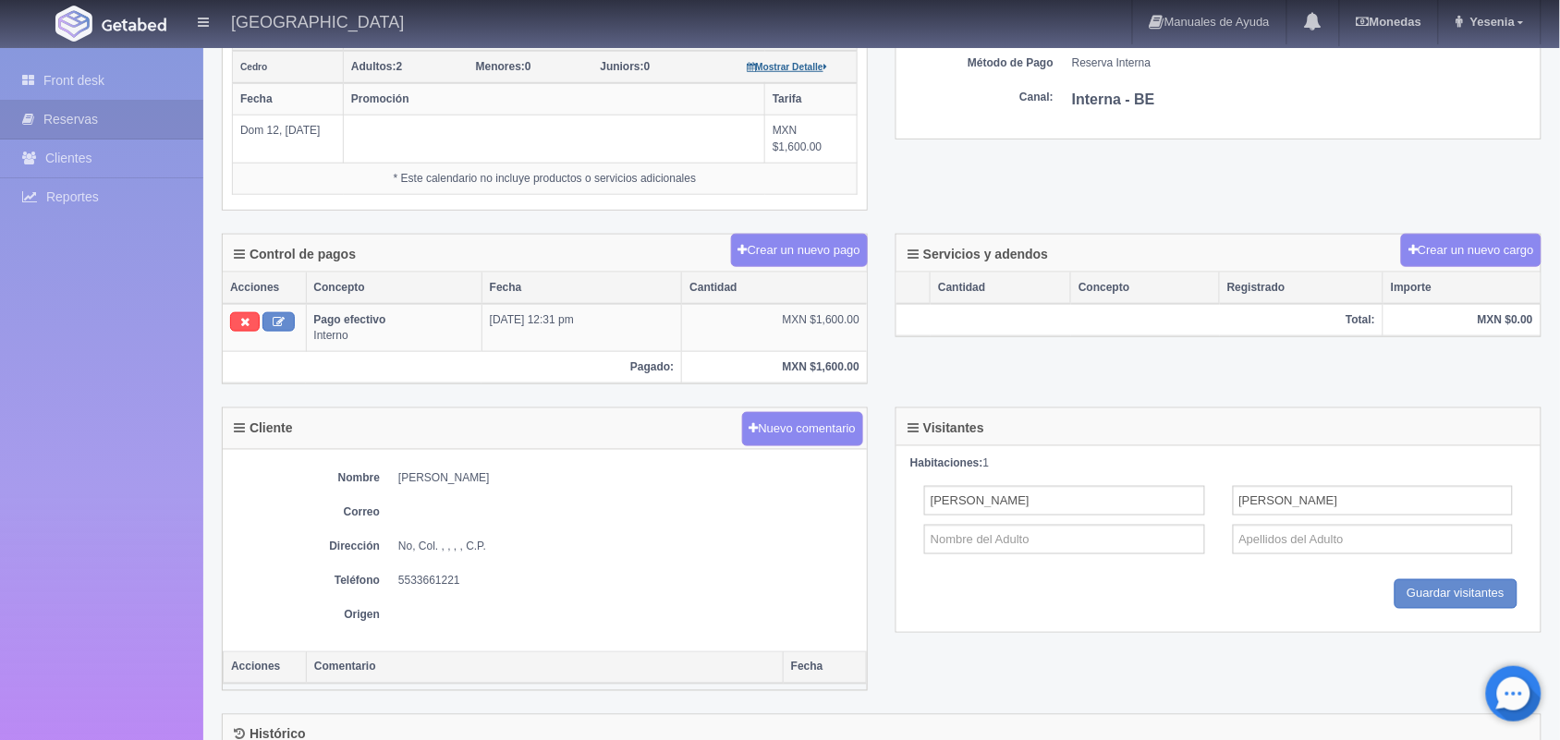
scroll to position [478, 0]
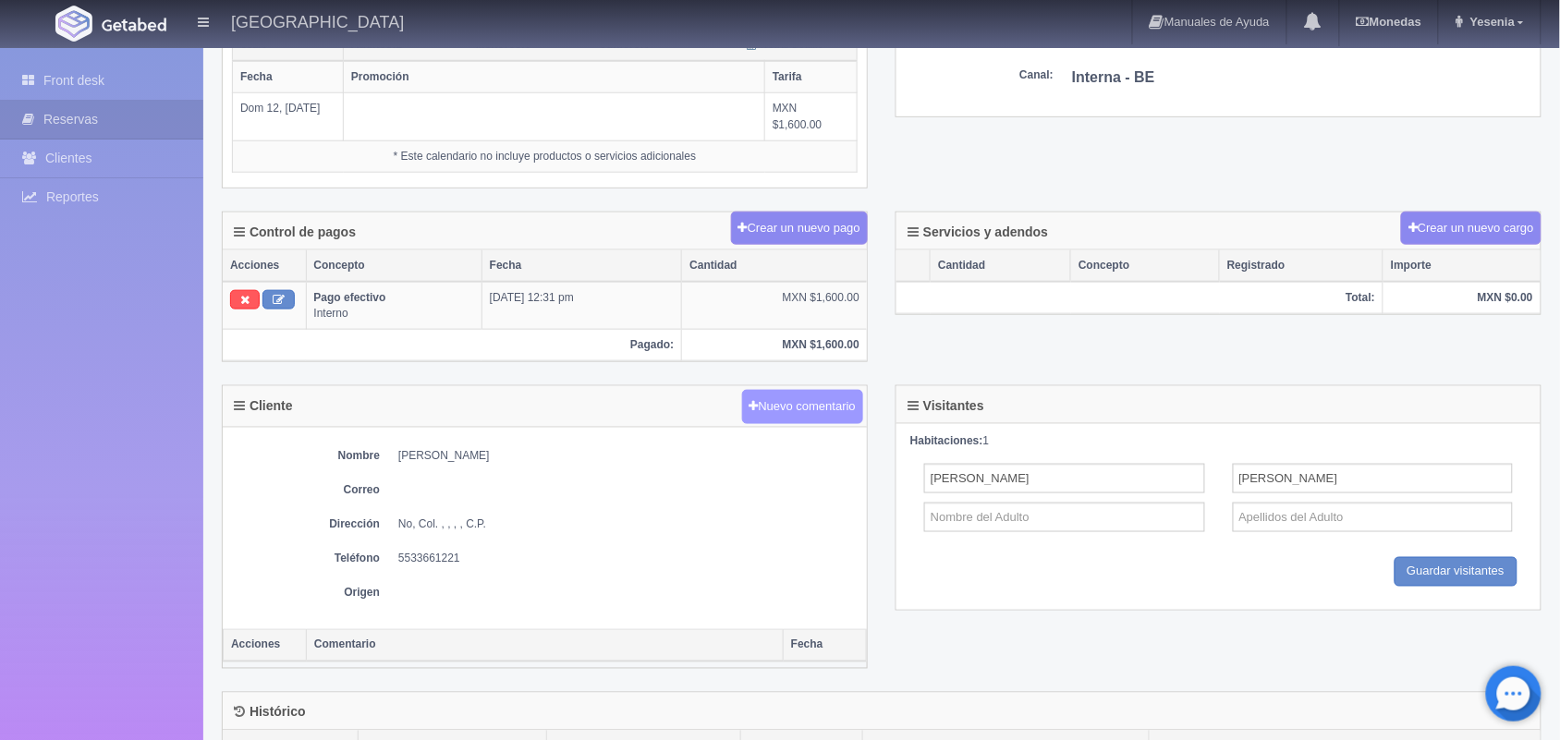
click at [784, 398] on button "Nuevo comentario" at bounding box center [803, 407] width 122 height 34
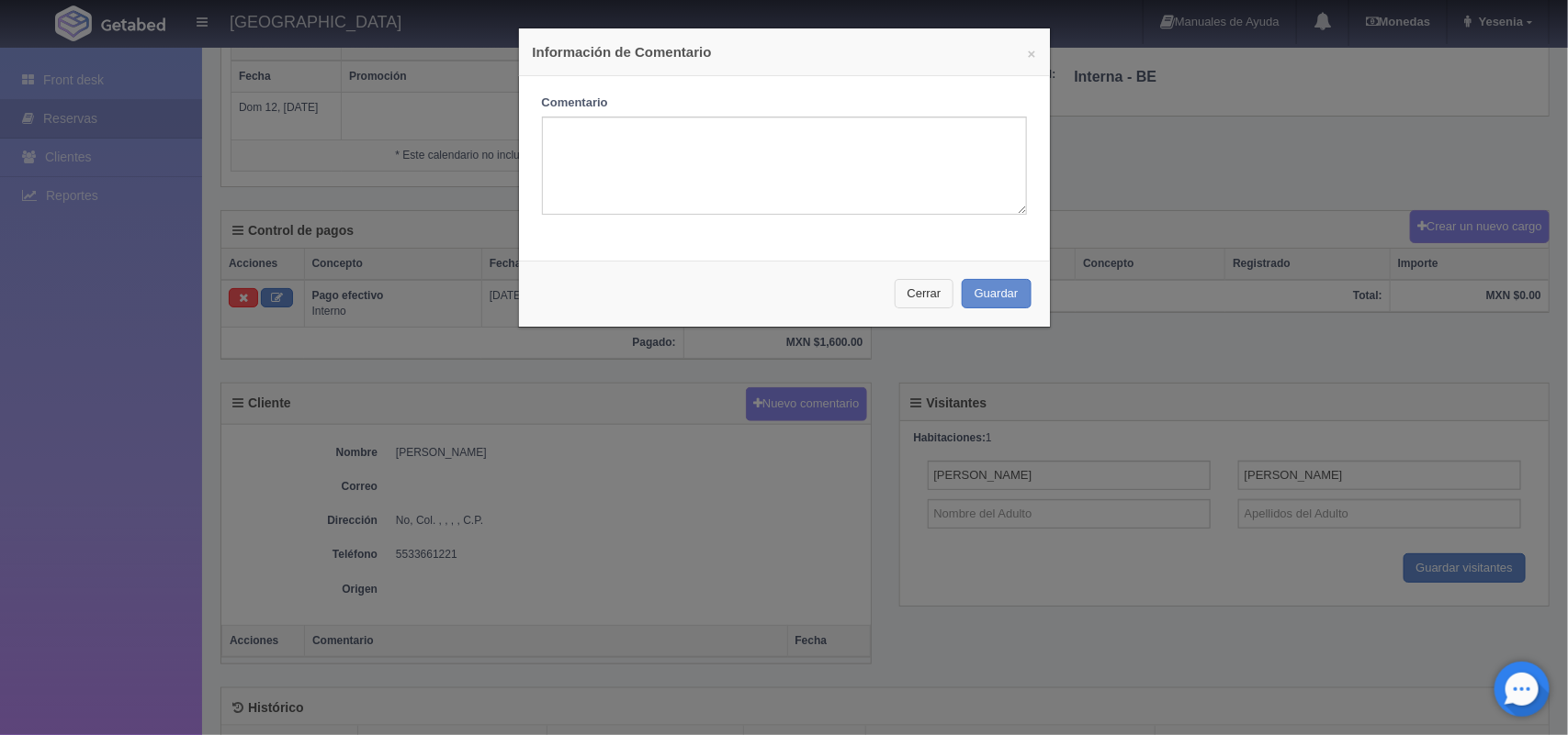
click at [919, 280] on button "Cerrar" at bounding box center [924, 294] width 60 height 31
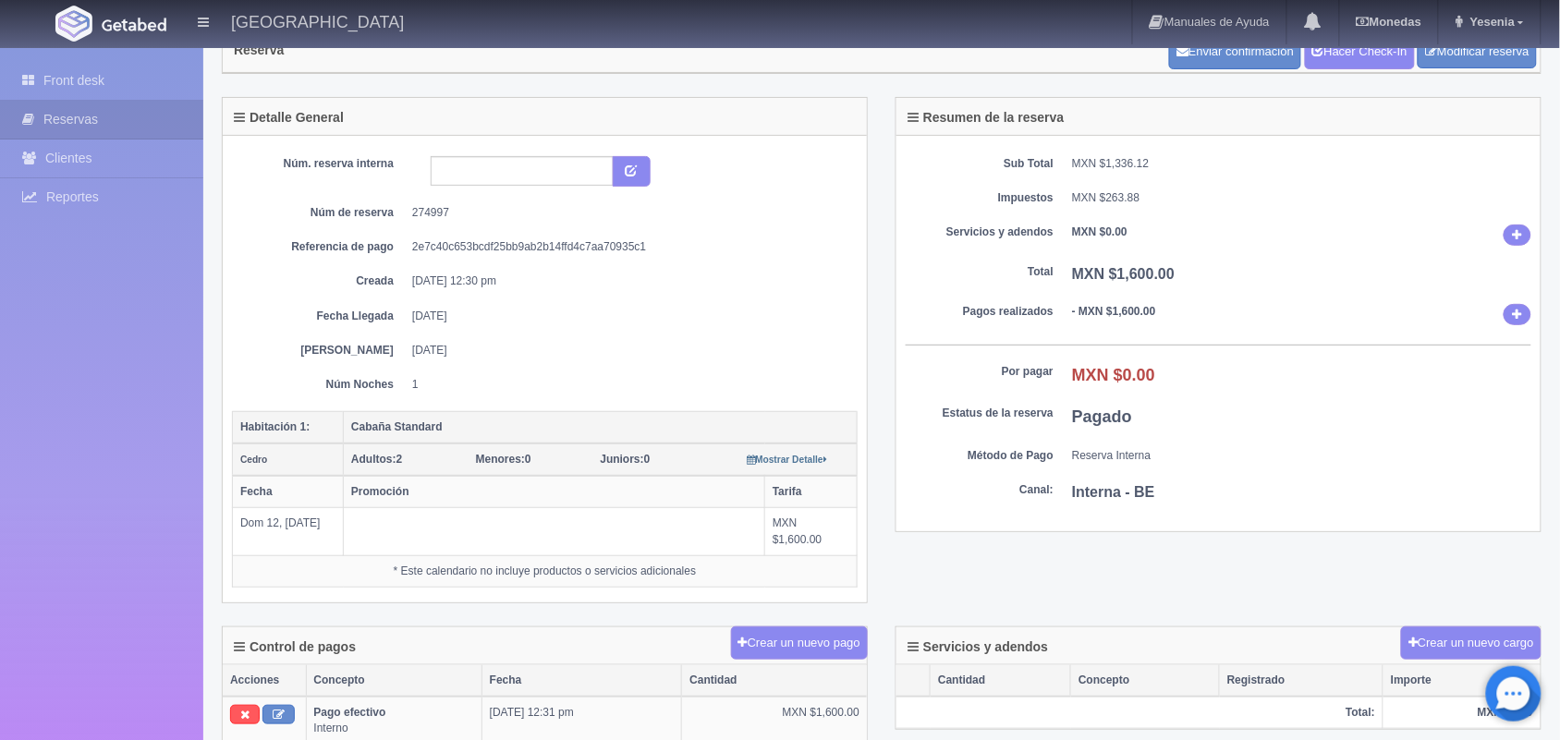
scroll to position [0, 0]
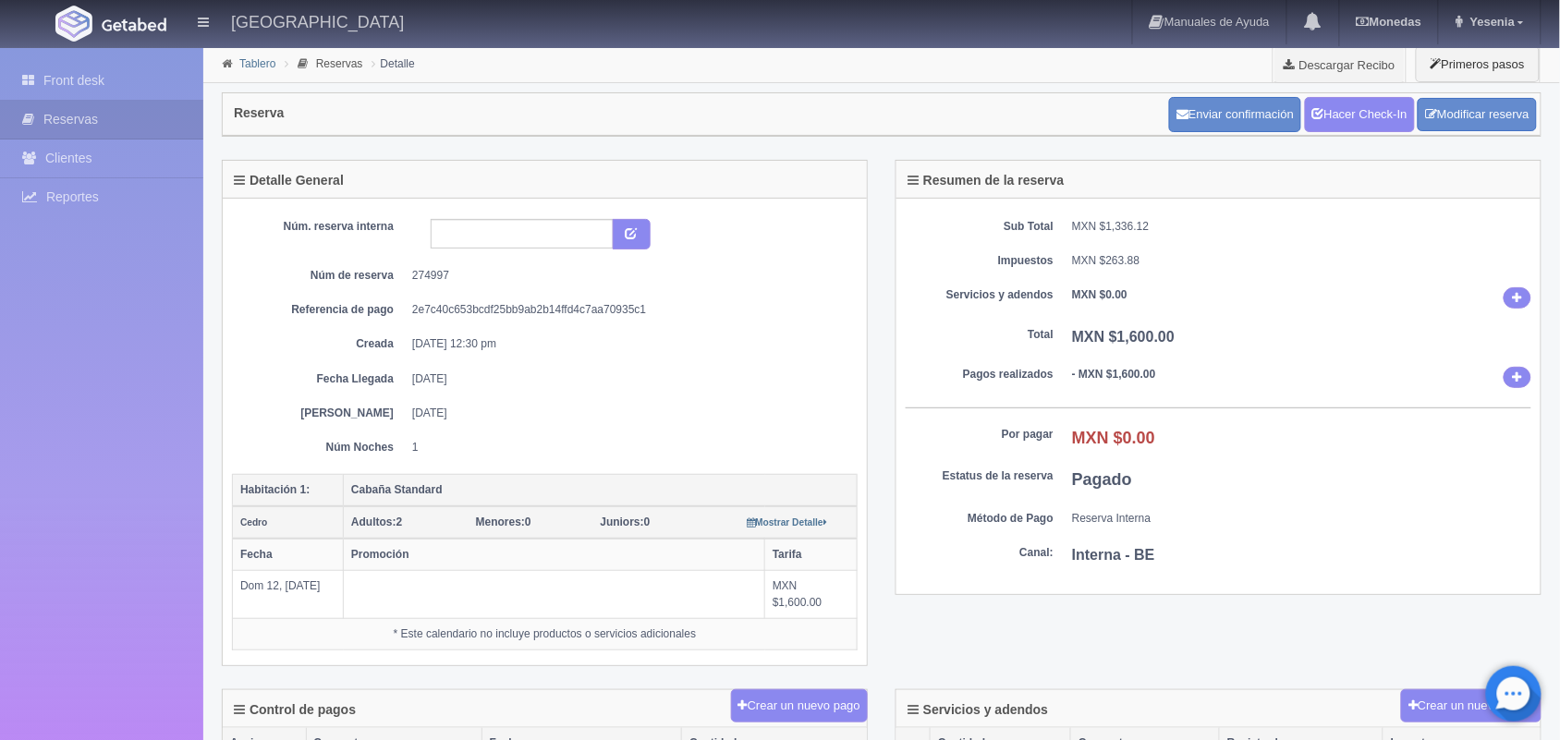
click at [259, 57] on link "Tablero" at bounding box center [257, 63] width 36 height 13
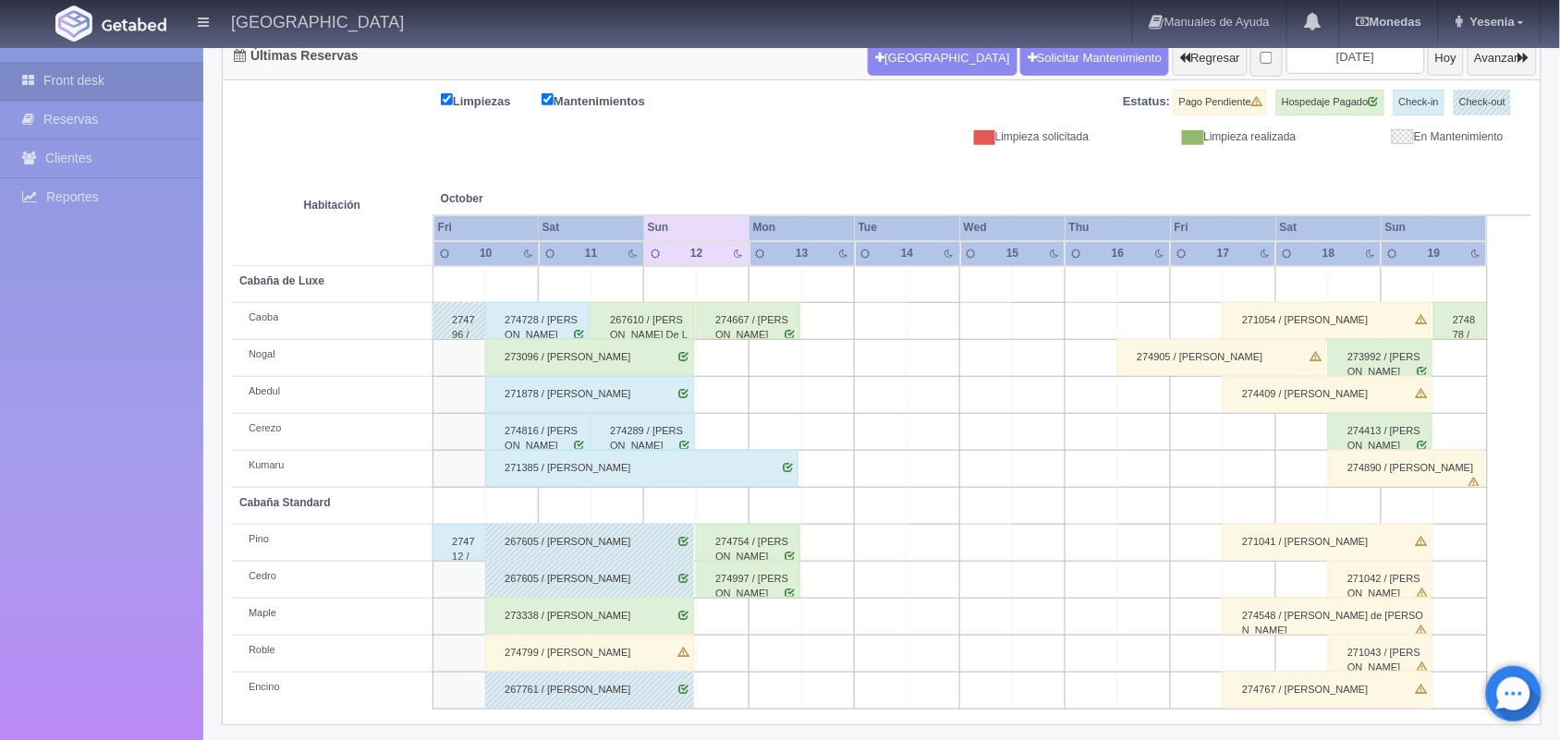
scroll to position [209, 0]
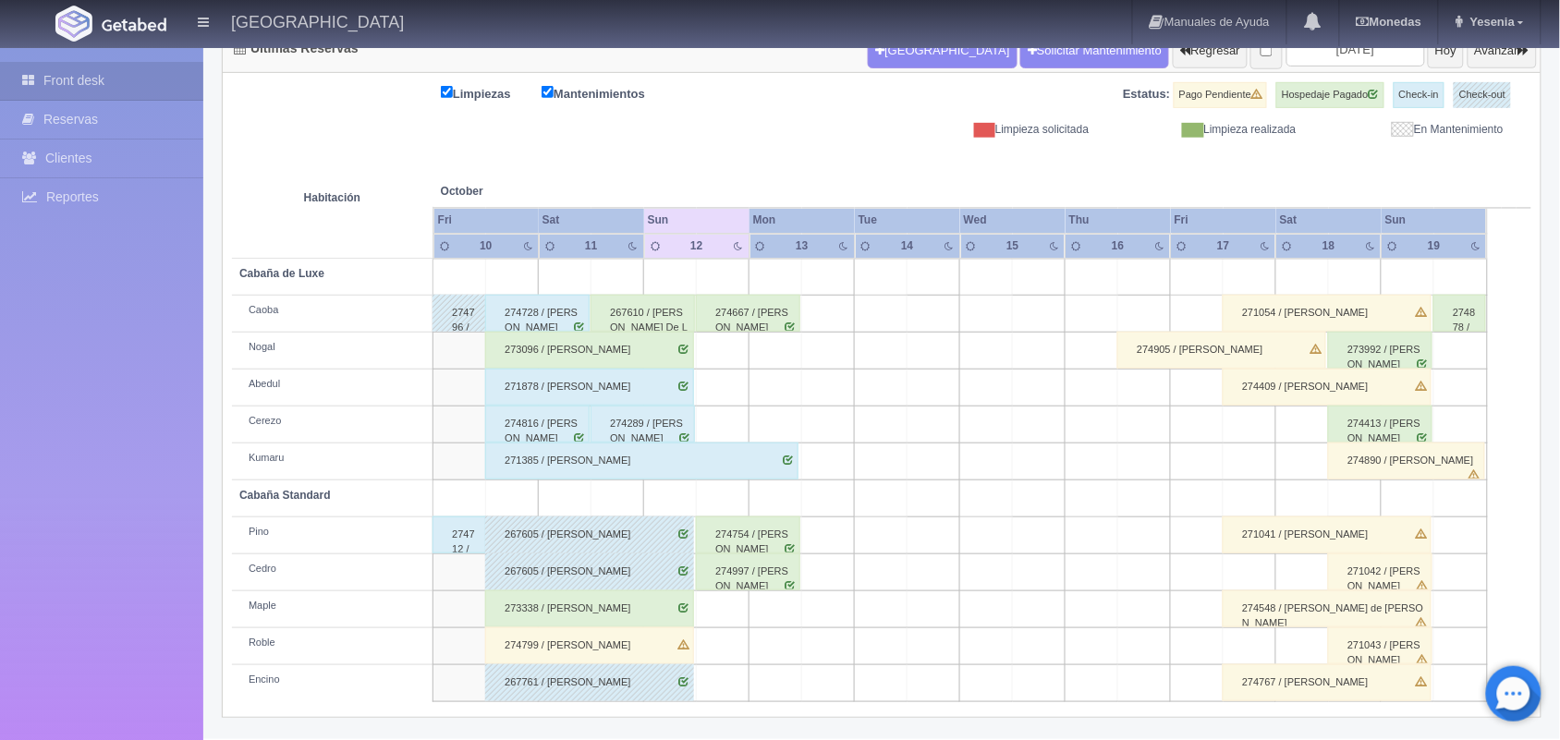
click at [790, 580] on div "274997 / [PERSON_NAME]" at bounding box center [748, 572] width 104 height 37
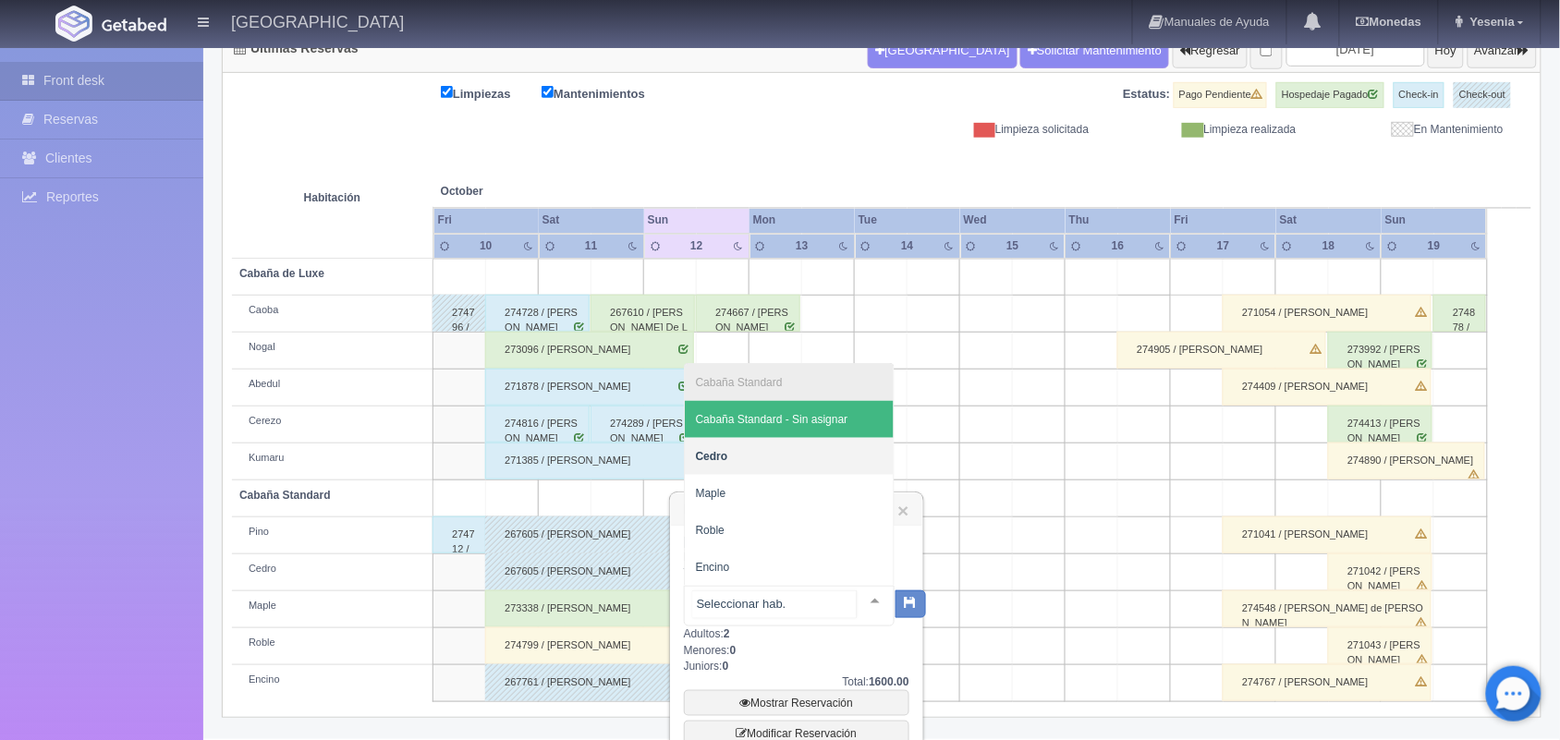
click at [860, 599] on div at bounding box center [875, 601] width 37 height 28
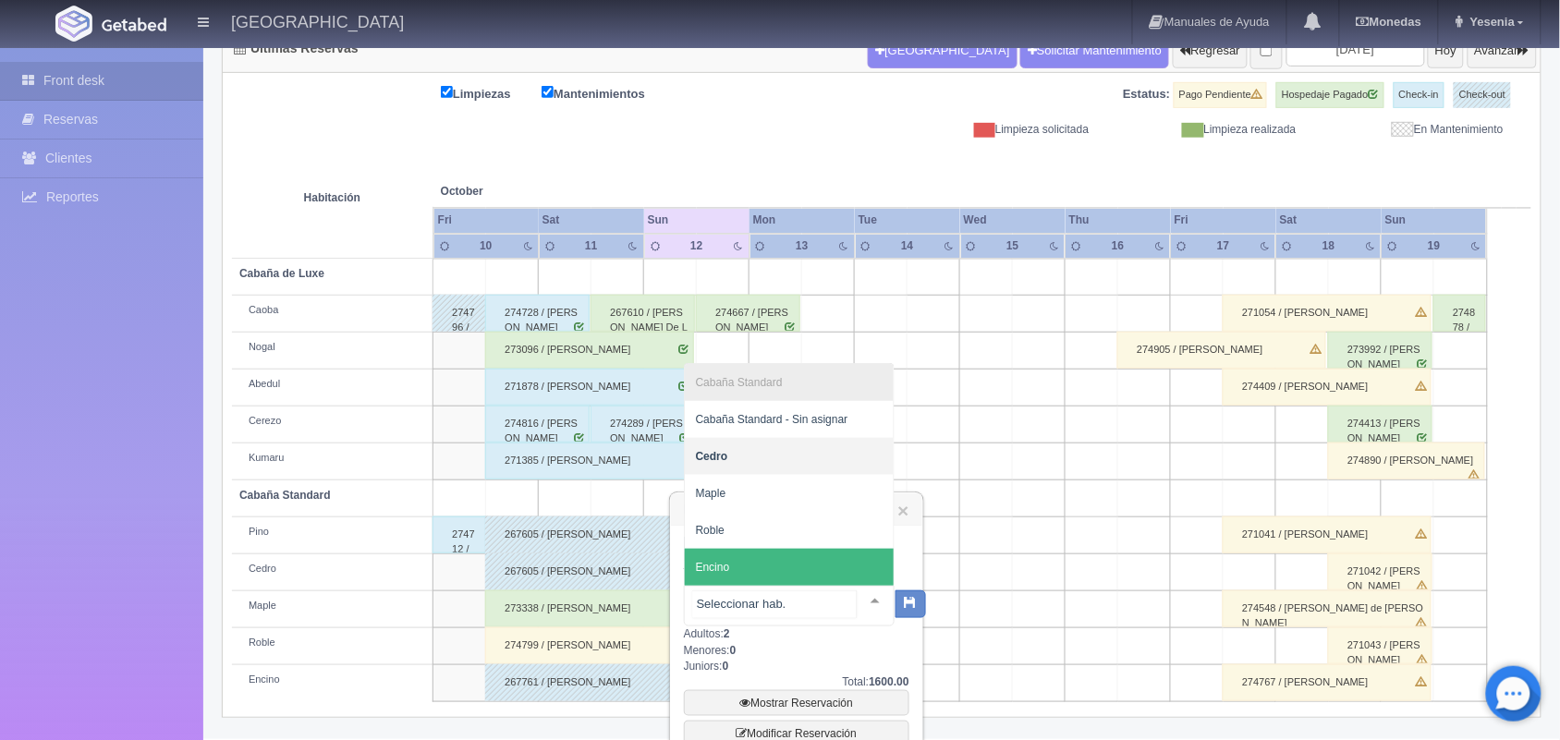
click at [718, 559] on span "Encino" at bounding box center [789, 567] width 209 height 37
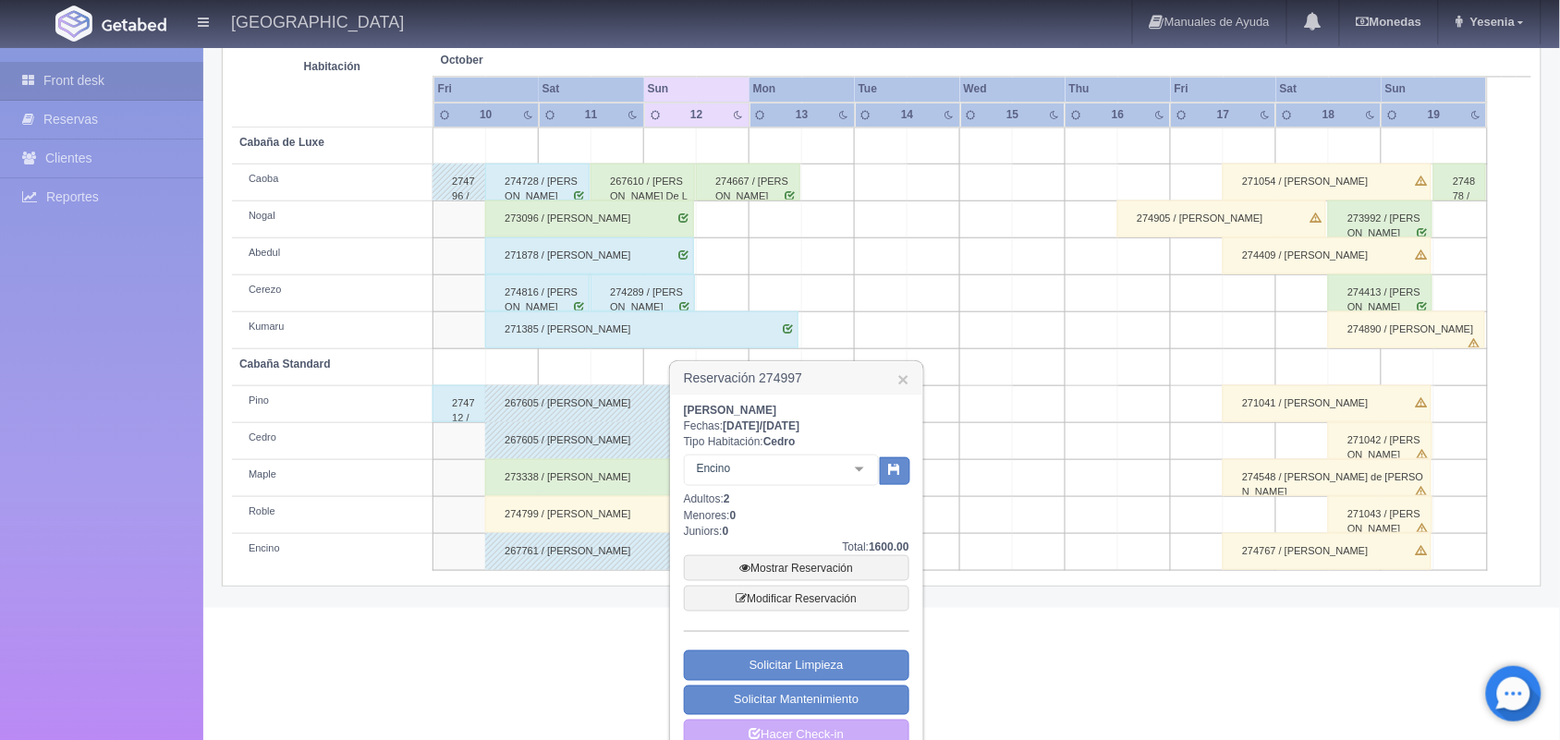
scroll to position [361, 0]
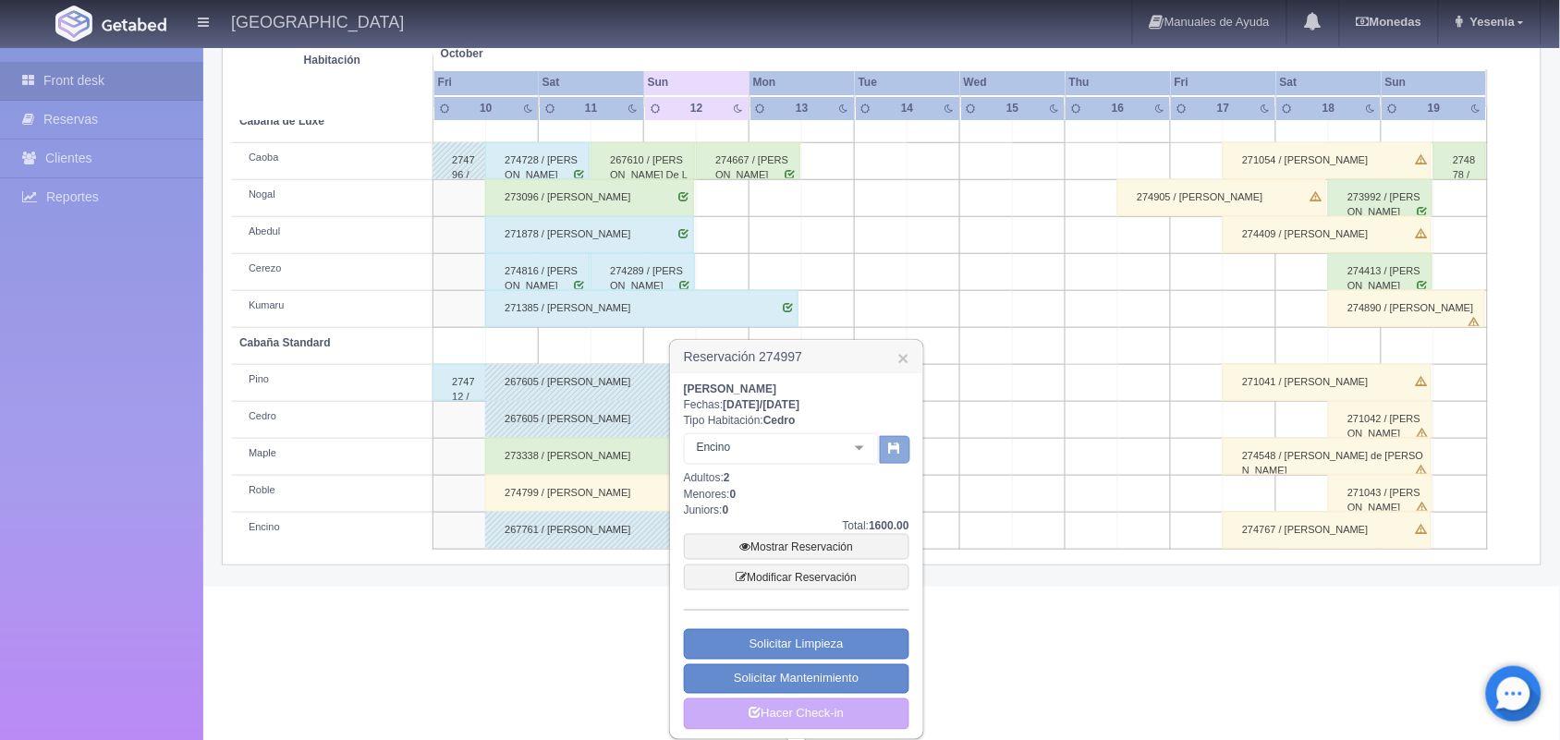
click at [893, 450] on icon "button" at bounding box center [895, 448] width 12 height 12
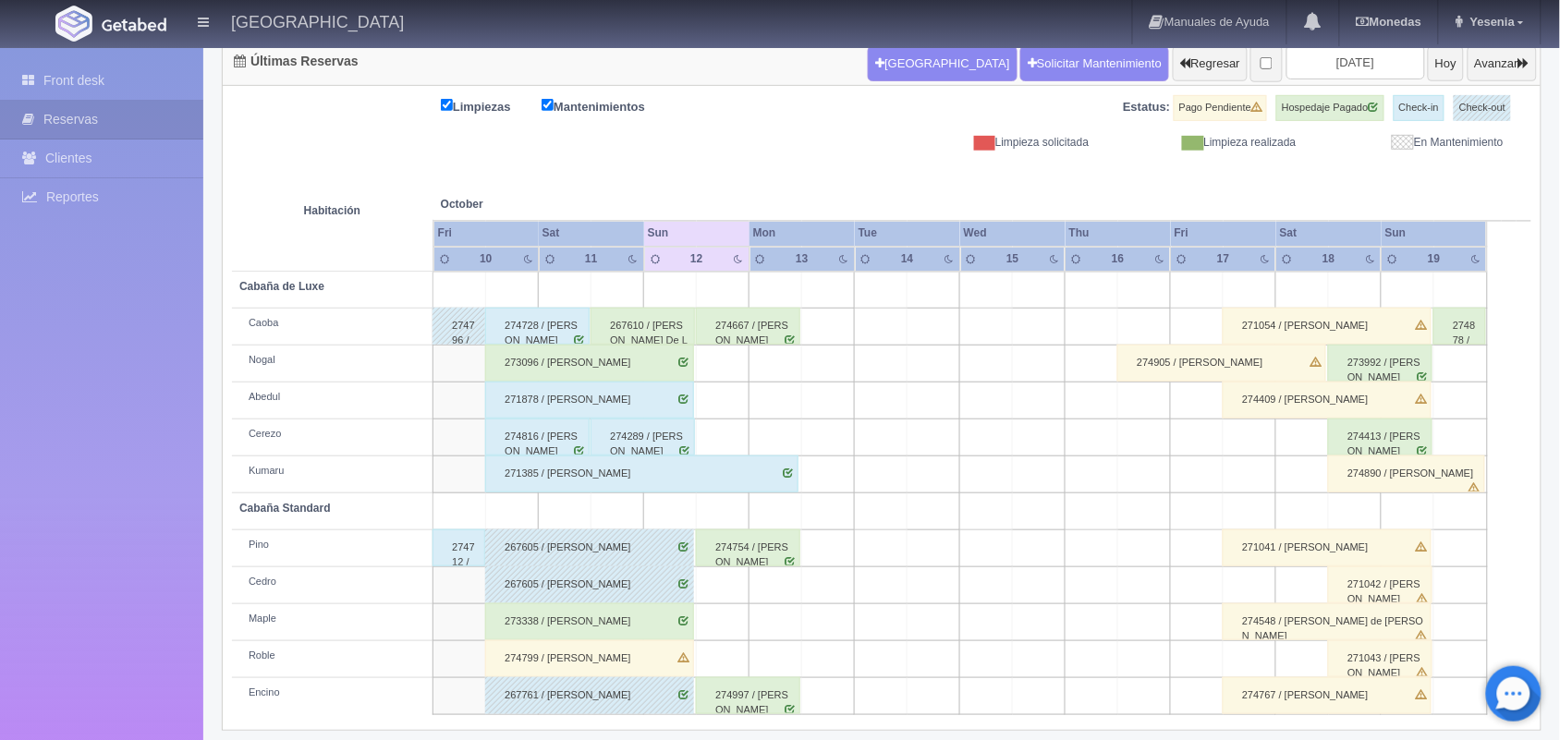
scroll to position [210, 0]
